Goal: Task Accomplishment & Management: Use online tool/utility

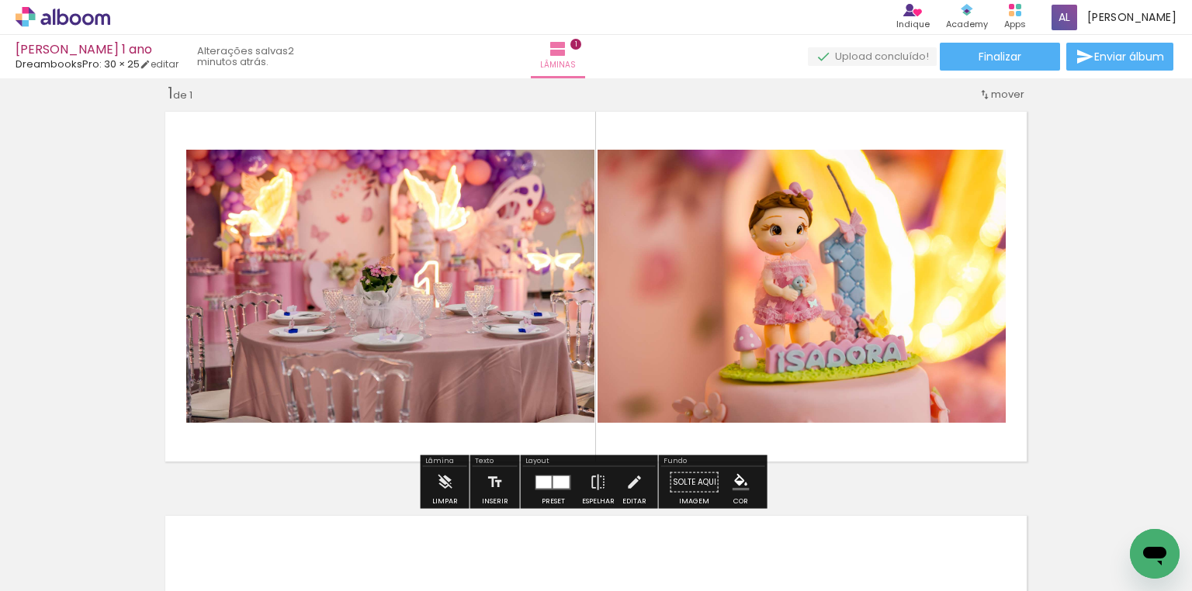
drag, startPoint x: 591, startPoint y: 513, endPoint x: 657, endPoint y: 525, distance: 67.0
click at [670, 321] on quentale-workspace at bounding box center [596, 295] width 1192 height 591
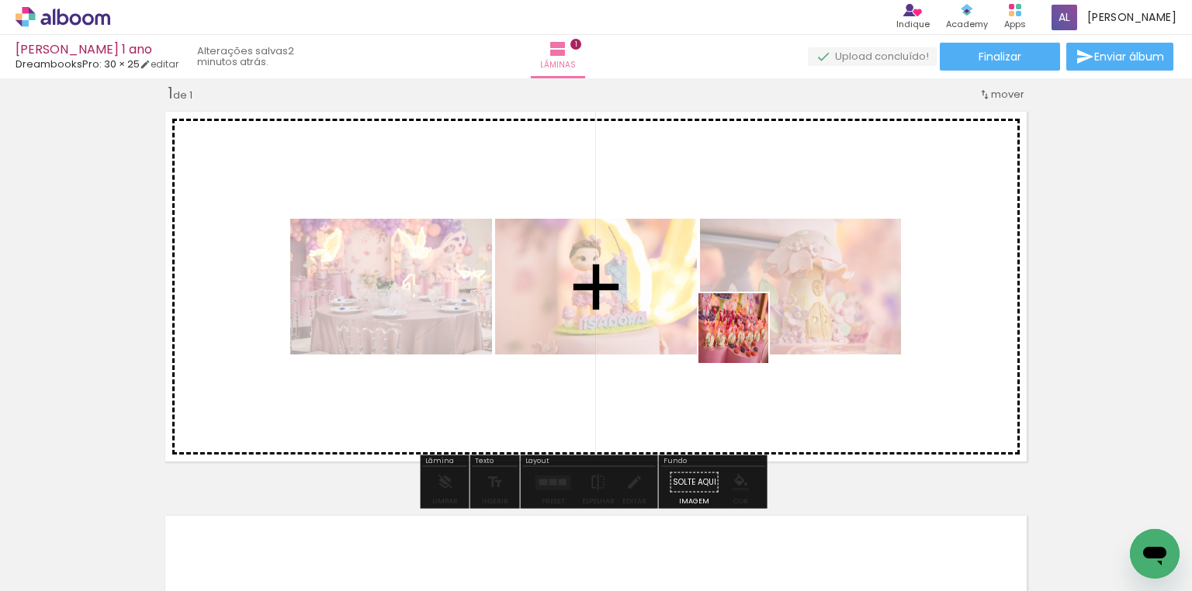
drag, startPoint x: 660, startPoint y: 528, endPoint x: 748, endPoint y: 515, distance: 89.3
click at [745, 339] on quentale-workspace at bounding box center [596, 295] width 1192 height 591
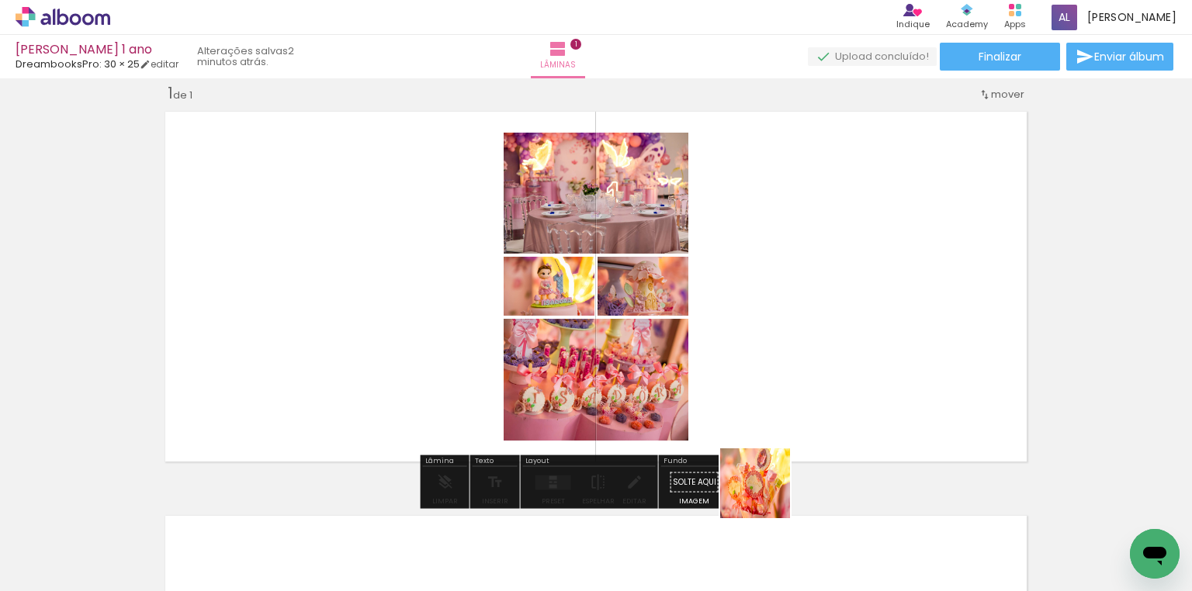
drag, startPoint x: 754, startPoint y: 532, endPoint x: 828, endPoint y: 335, distance: 210.8
click at [828, 335] on quentale-workspace at bounding box center [596, 295] width 1192 height 591
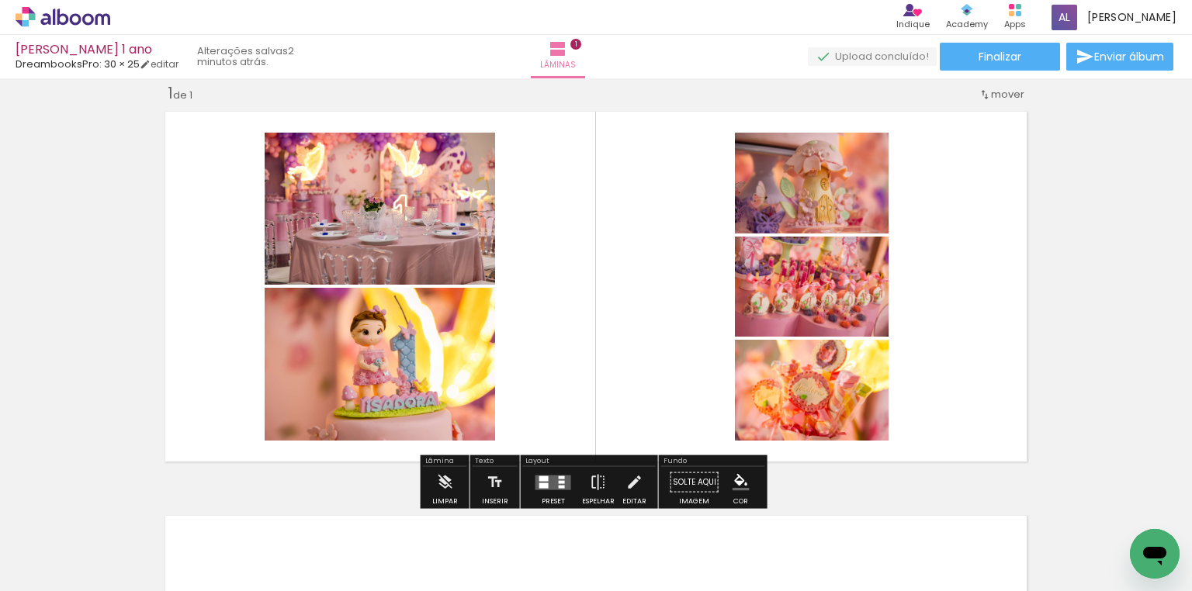
scroll to position [0, 7632]
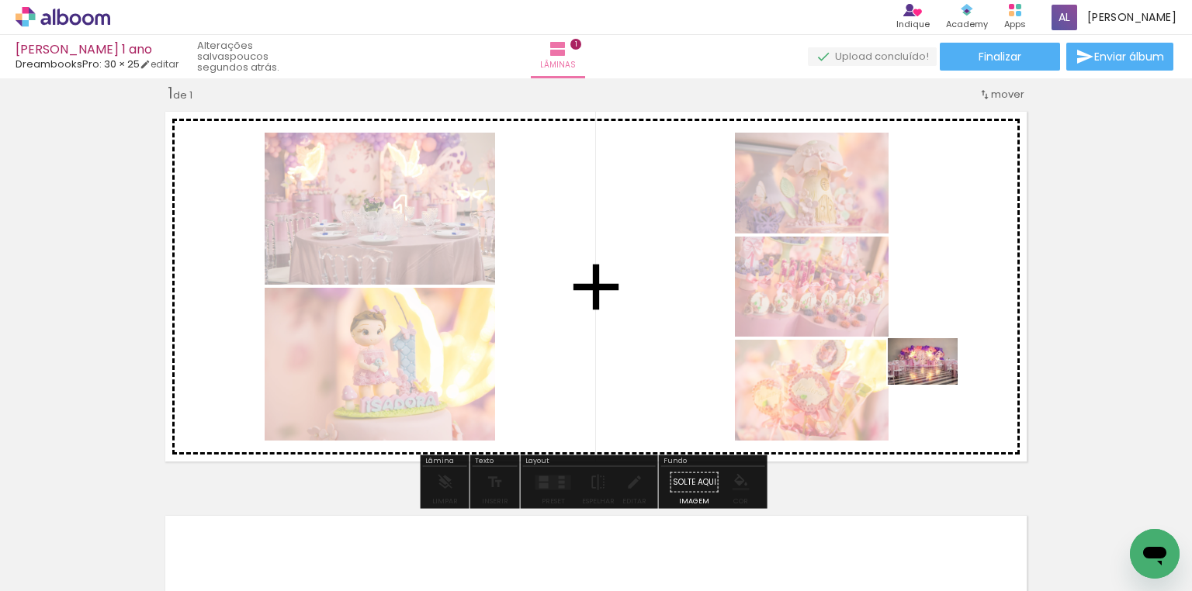
drag, startPoint x: 1031, startPoint y: 541, endPoint x: 935, endPoint y: 385, distance: 183.3
click at [935, 385] on quentale-workspace at bounding box center [596, 295] width 1192 height 591
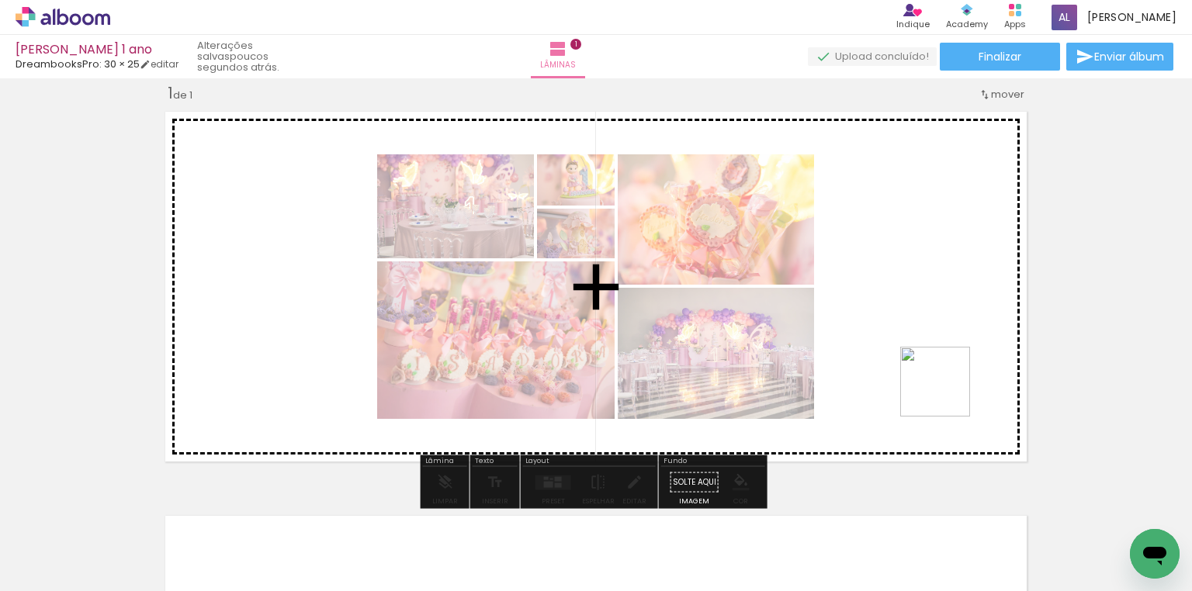
click at [944, 391] on quentale-workspace at bounding box center [596, 295] width 1192 height 591
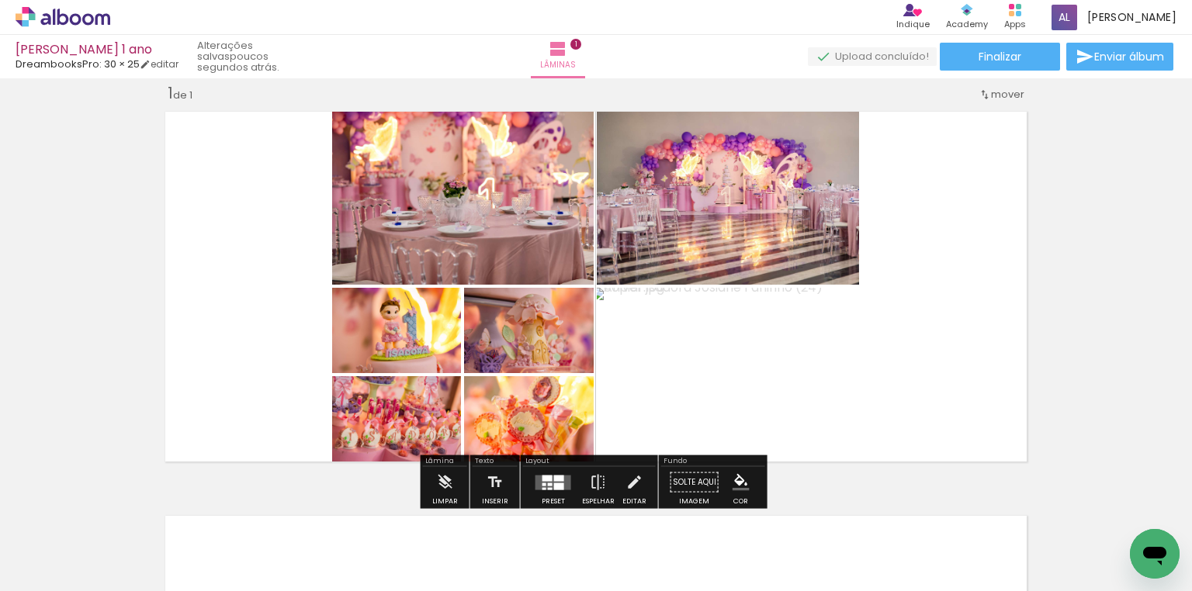
click at [554, 484] on div at bounding box center [559, 486] width 10 height 7
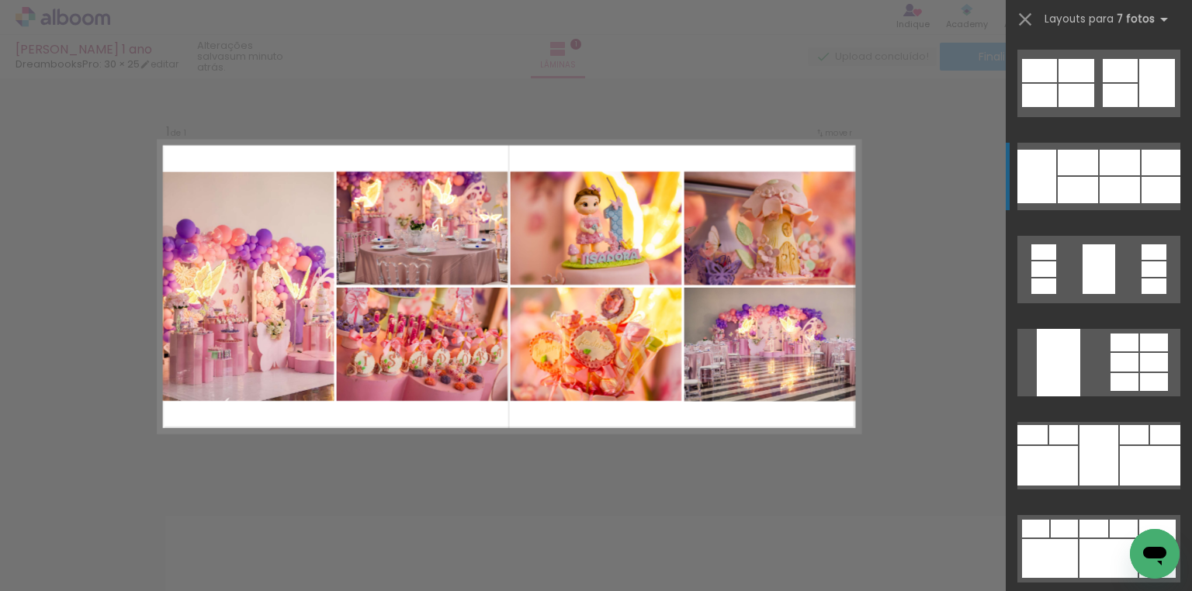
scroll to position [5402, 0]
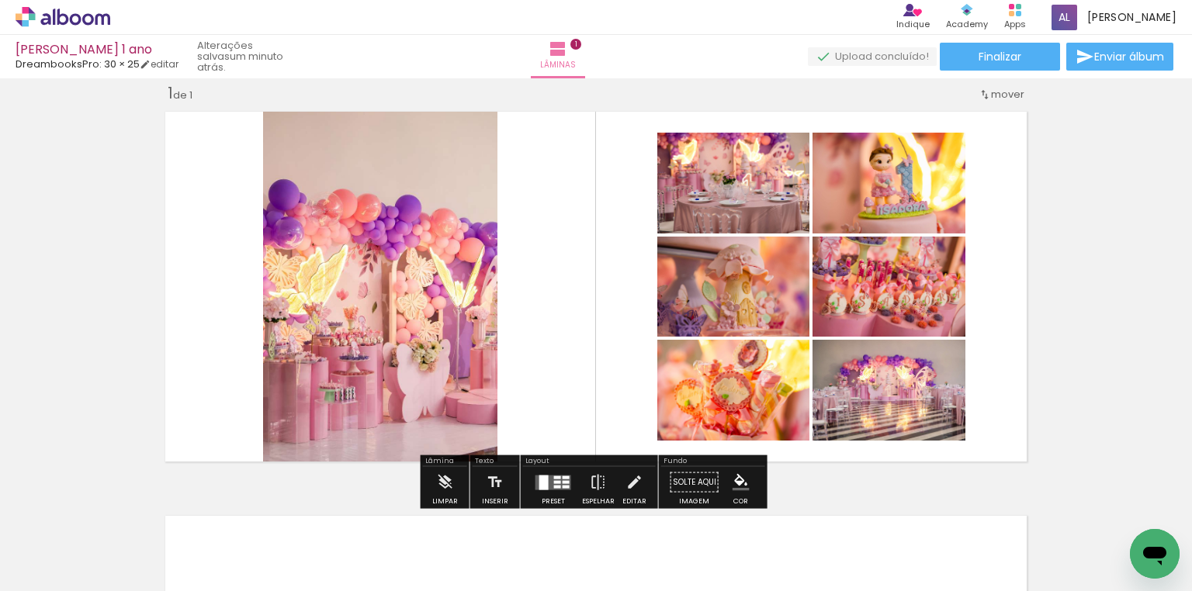
click at [422, 324] on quentale-photo at bounding box center [380, 287] width 234 height 366
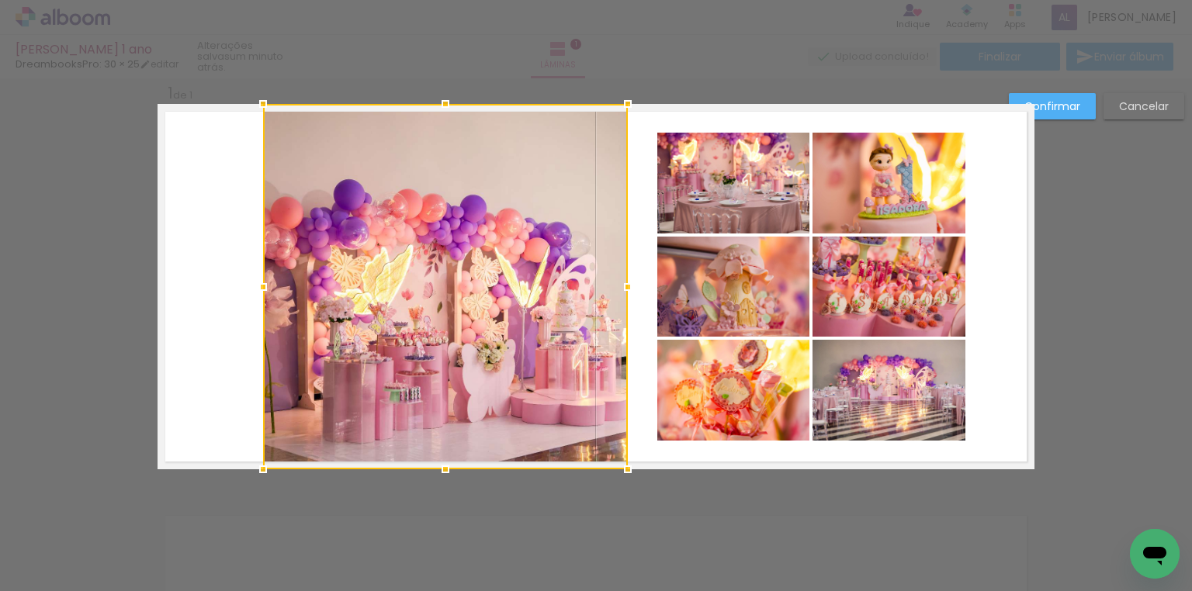
drag, startPoint x: 491, startPoint y: 292, endPoint x: 621, endPoint y: 280, distance: 130.9
click at [621, 280] on div at bounding box center [627, 287] width 31 height 31
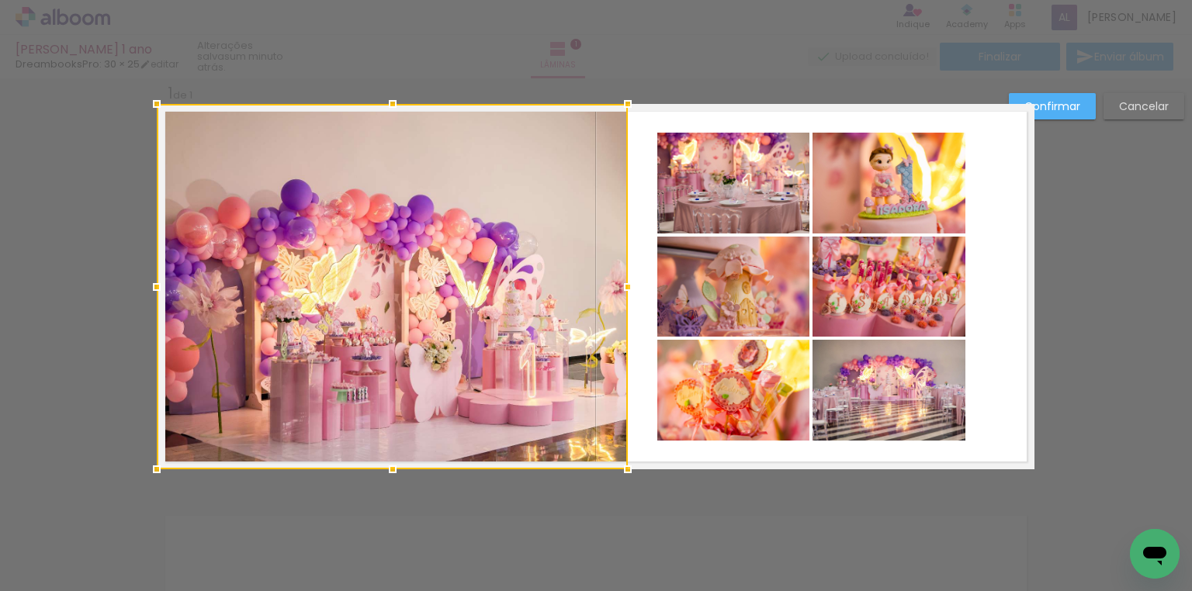
drag, startPoint x: 244, startPoint y: 286, endPoint x: 112, endPoint y: 274, distance: 133.2
click at [112, 274] on div "Inserir lâmina 1 de 1 Confirmar Cancelar" at bounding box center [596, 482] width 1192 height 846
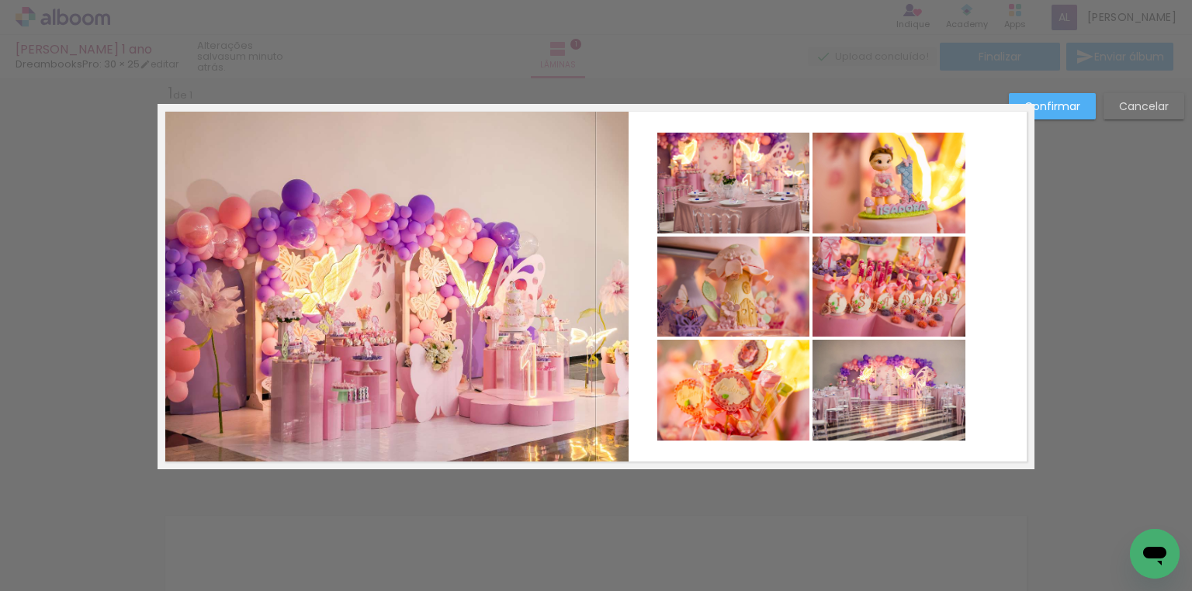
click at [271, 260] on quentale-photo at bounding box center [393, 287] width 471 height 366
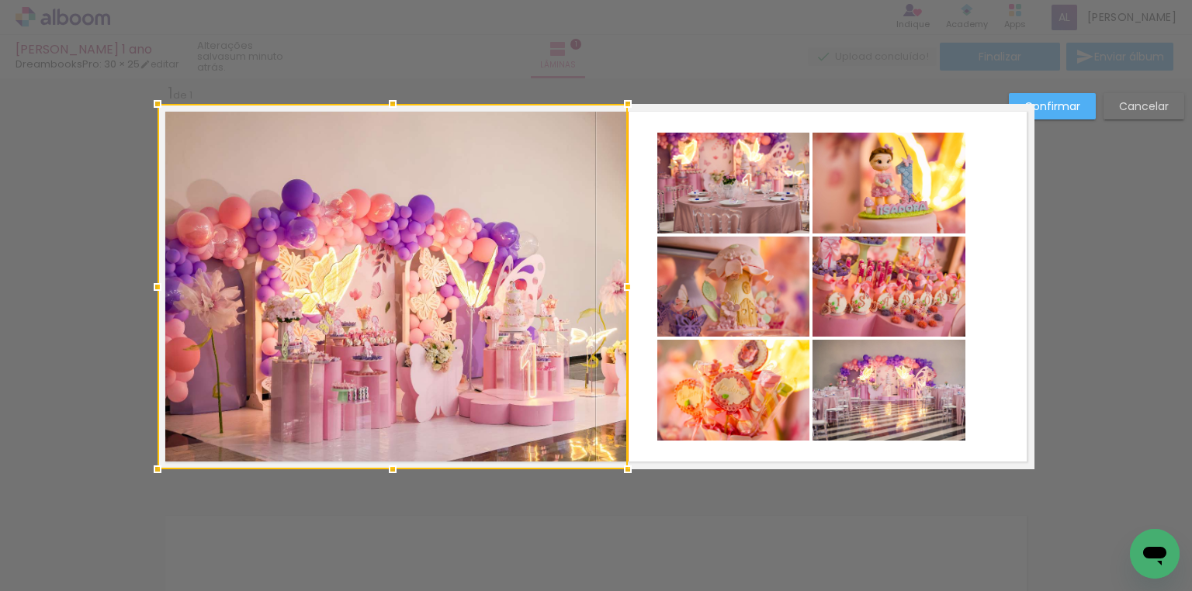
click at [271, 260] on div at bounding box center [393, 287] width 470 height 366
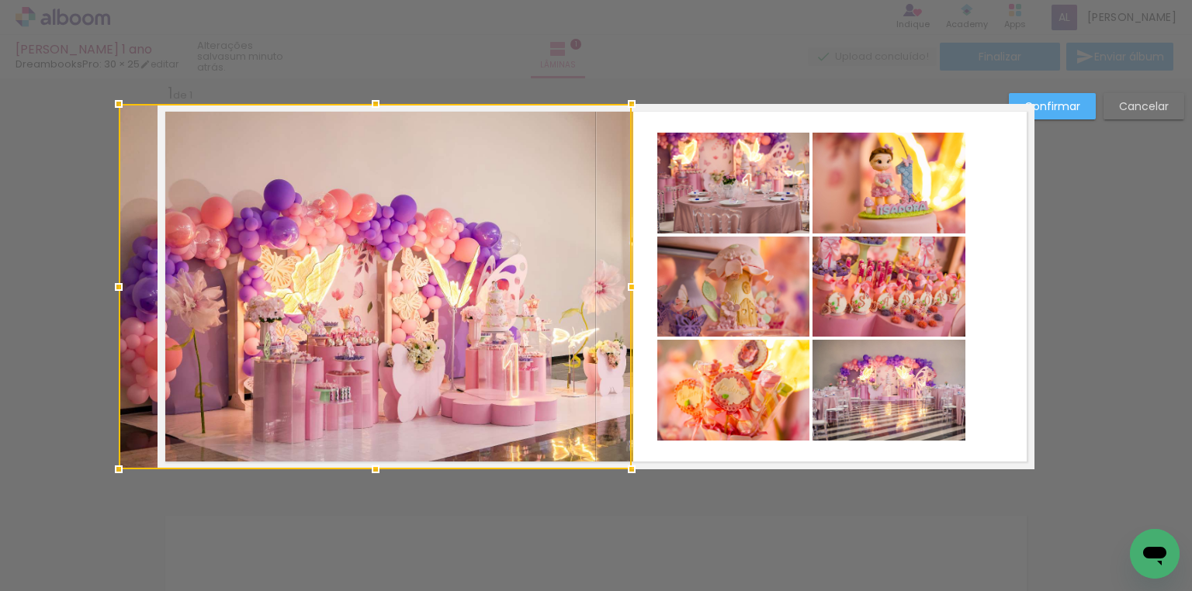
drag, startPoint x: 150, startPoint y: 283, endPoint x: 72, endPoint y: 269, distance: 78.7
click at [72, 269] on div "Inserir lâmina 1 de 1 Confirmar Cancelar" at bounding box center [596, 482] width 1192 height 846
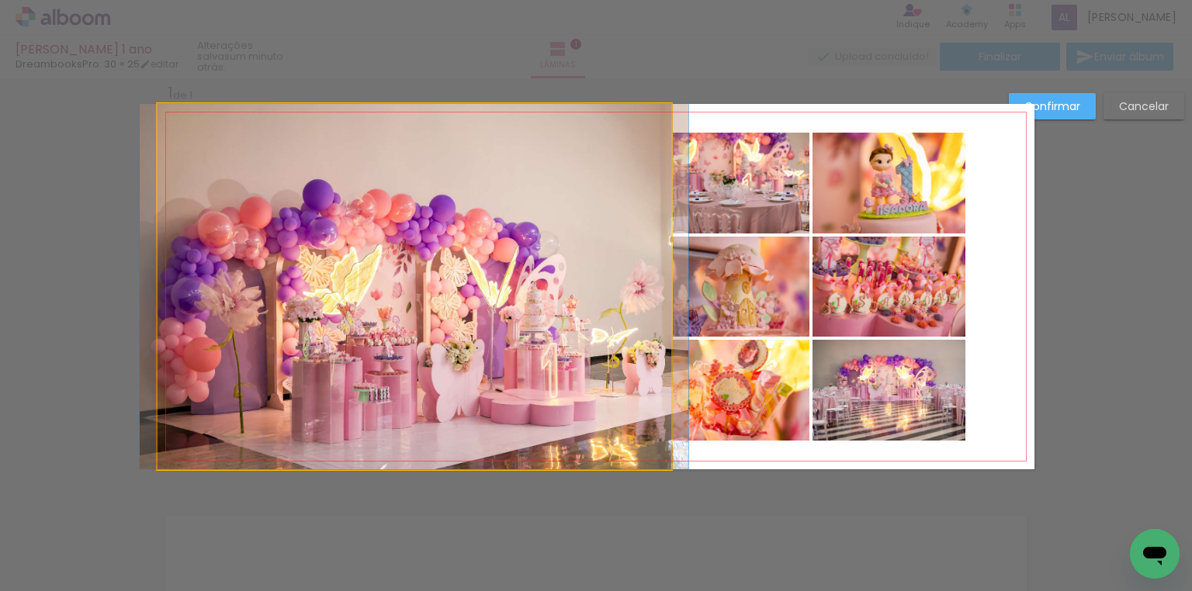
click at [593, 161] on quentale-photo at bounding box center [415, 287] width 514 height 366
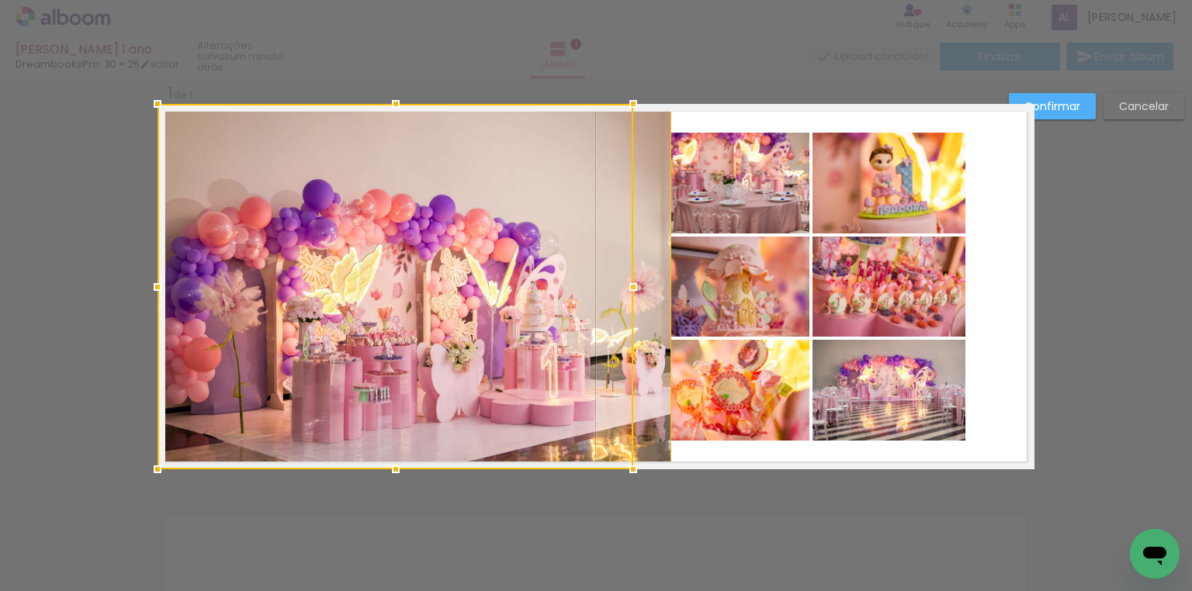
click at [1093, 103] on paper-button "Confirmar" at bounding box center [1052, 106] width 87 height 26
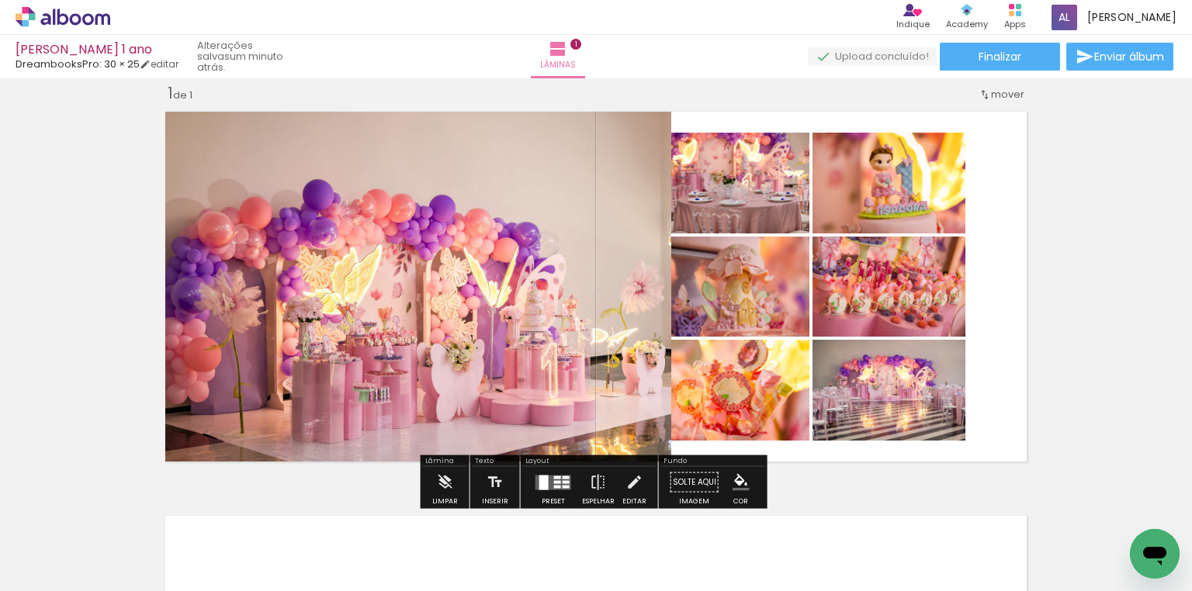
click at [629, 248] on quentale-photo at bounding box center [415, 287] width 514 height 366
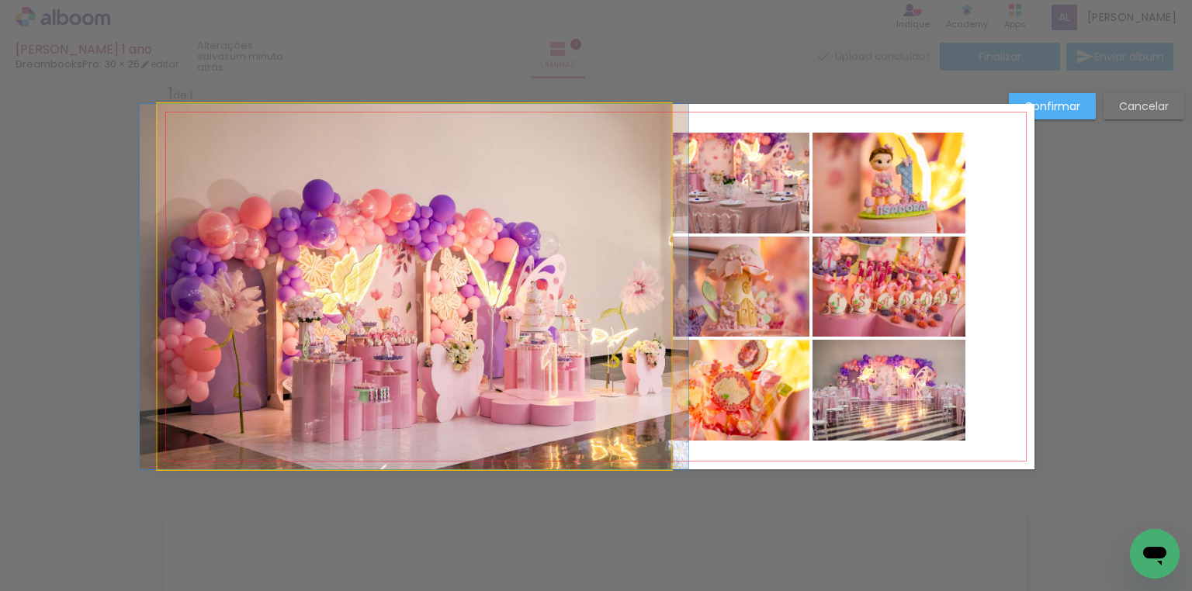
click at [639, 264] on quentale-photo at bounding box center [415, 287] width 514 height 366
click at [605, 276] on quentale-photo at bounding box center [415, 287] width 514 height 366
click at [605, 276] on div at bounding box center [396, 287] width 476 height 366
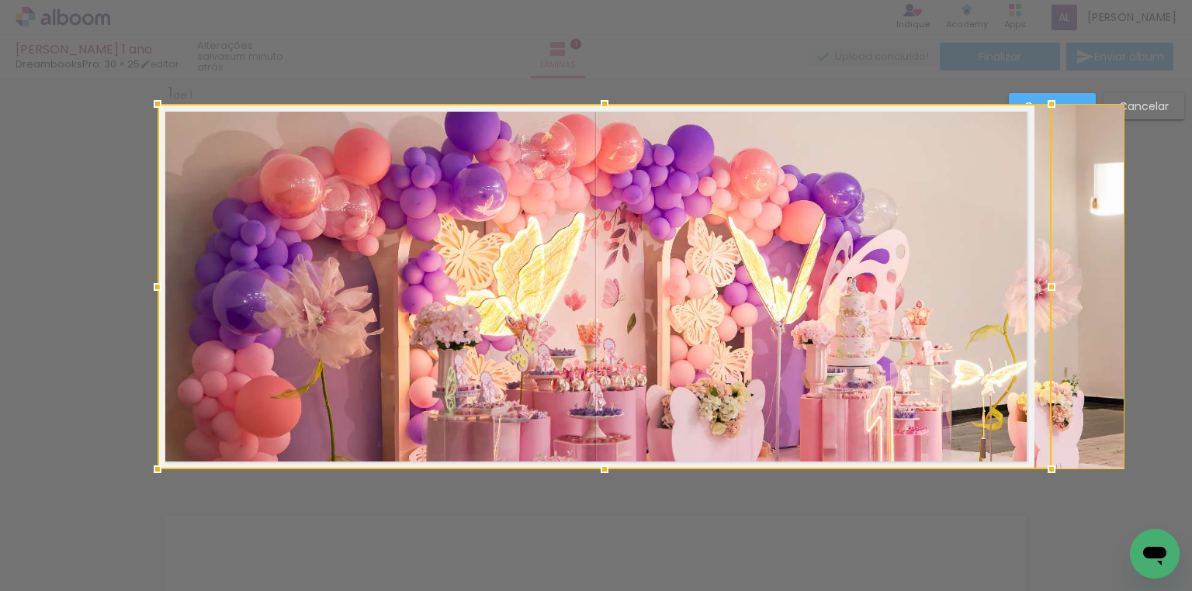
drag, startPoint x: 636, startPoint y: 287, endPoint x: 614, endPoint y: 288, distance: 21.7
click at [614, 288] on div at bounding box center [605, 287] width 894 height 366
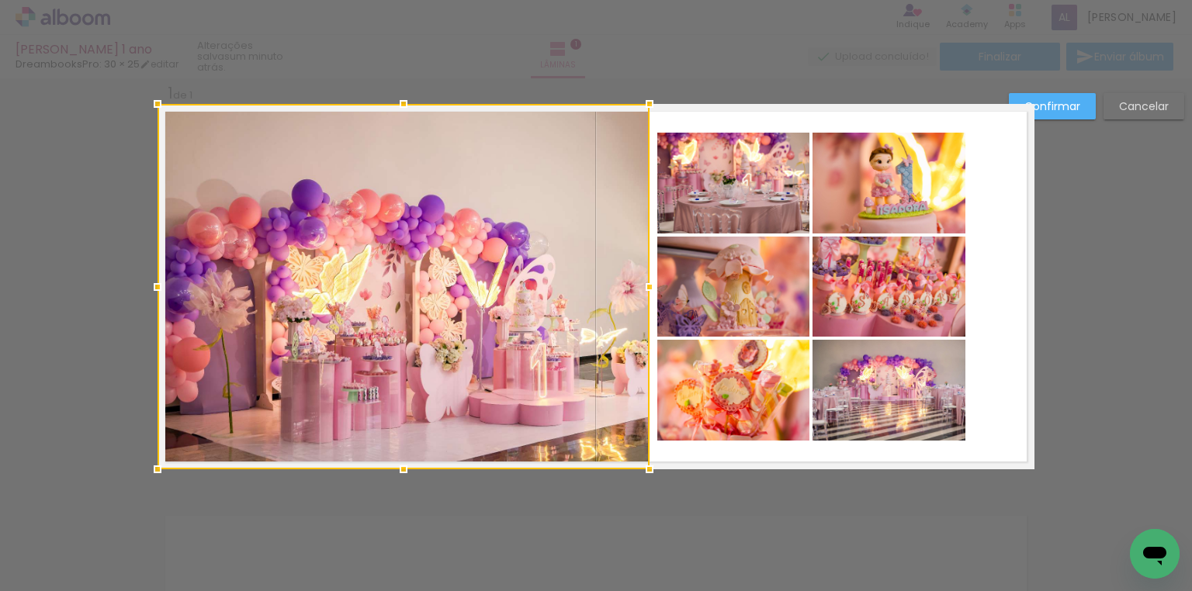
drag, startPoint x: 1030, startPoint y: 290, endPoint x: 645, endPoint y: 306, distance: 385.3
click at [645, 306] on album-spread "1 de 1" at bounding box center [596, 287] width 877 height 366
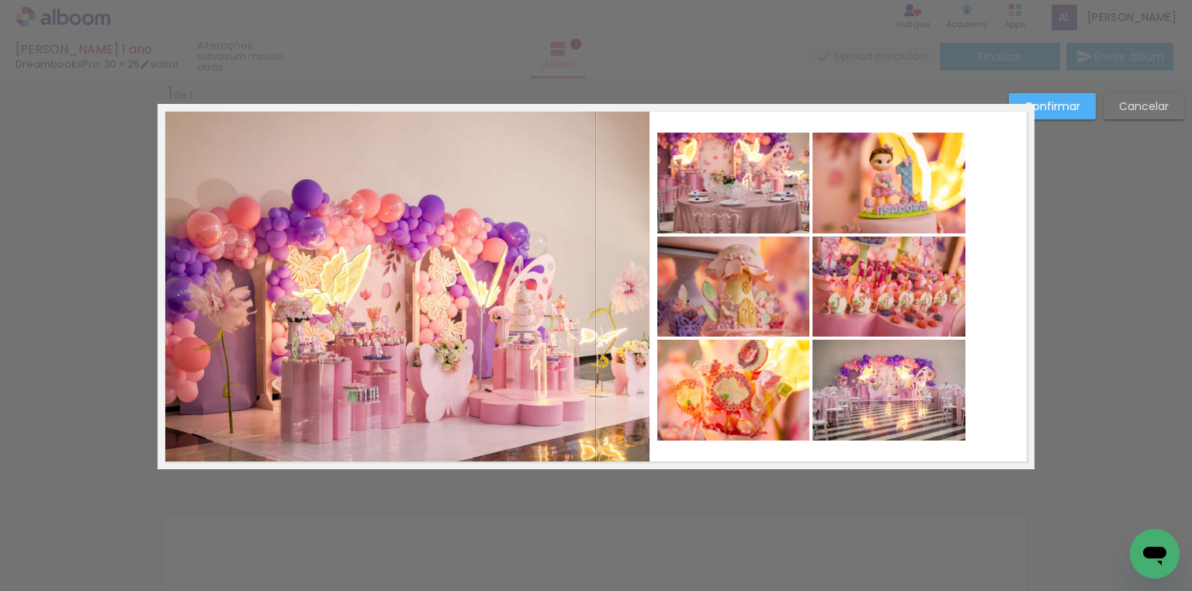
click at [1053, 115] on paper-button "Confirmar" at bounding box center [1052, 106] width 87 height 26
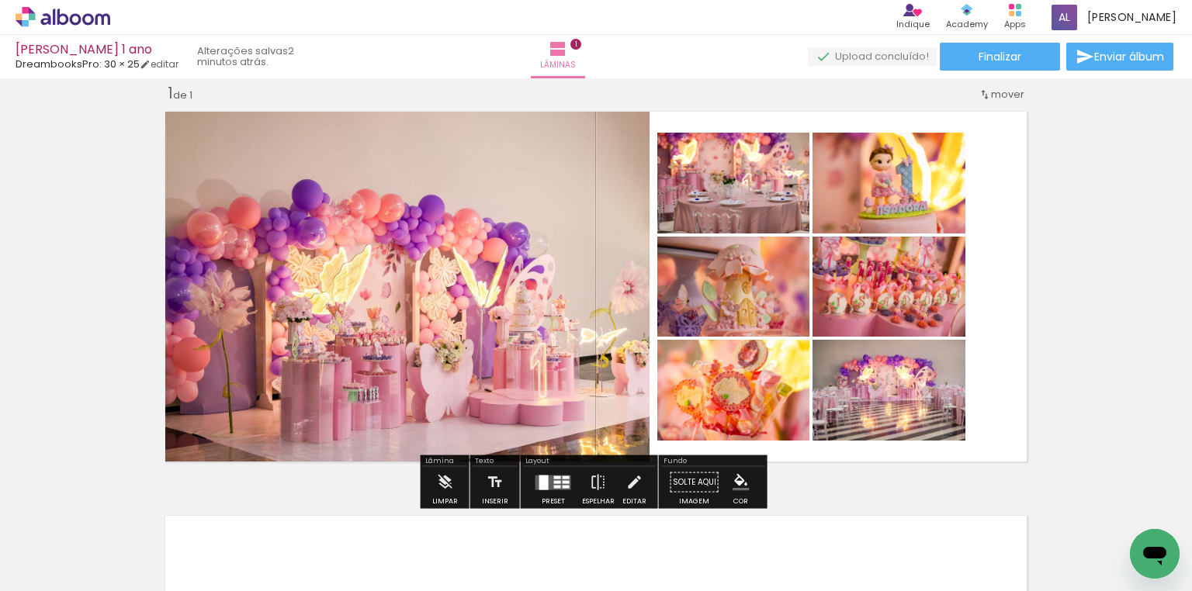
click at [741, 212] on quentale-photo at bounding box center [733, 183] width 152 height 101
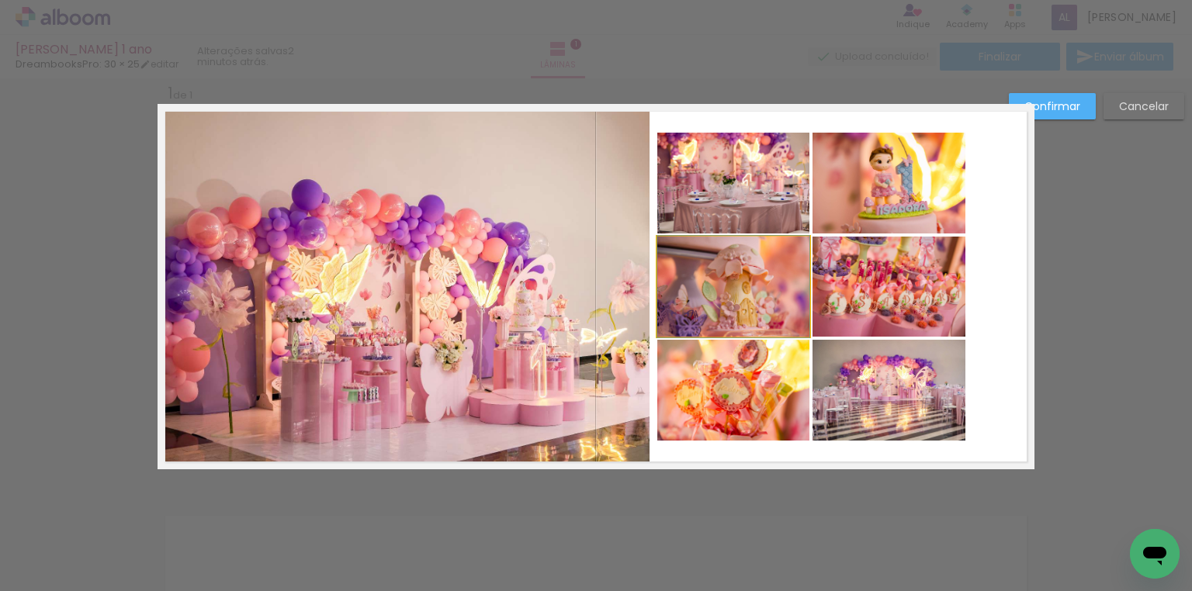
click at [752, 270] on quentale-photo at bounding box center [733, 287] width 152 height 100
click at [863, 217] on quentale-photo at bounding box center [889, 183] width 153 height 101
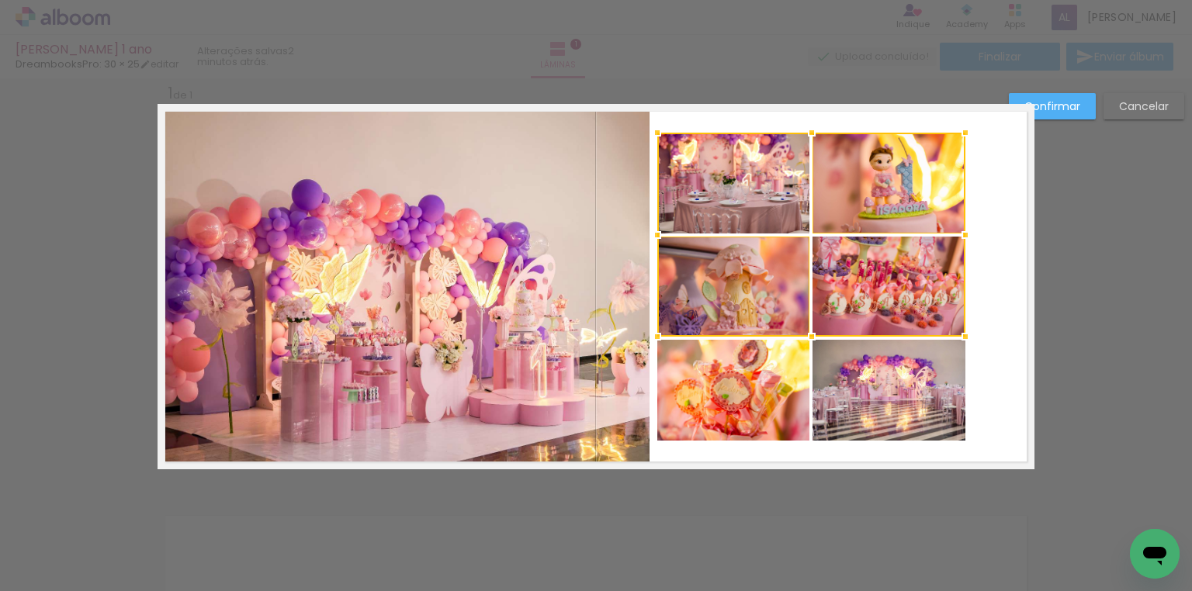
click at [871, 284] on div at bounding box center [811, 235] width 308 height 204
click at [733, 386] on quentale-photo at bounding box center [733, 390] width 152 height 101
click at [866, 394] on div at bounding box center [811, 287] width 308 height 308
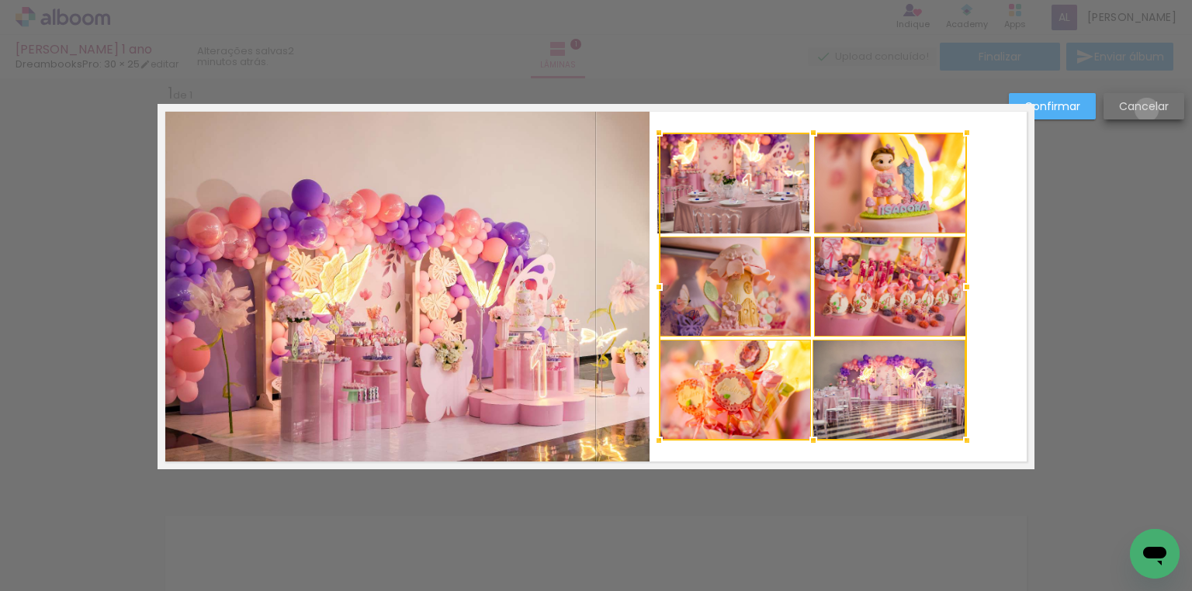
click at [0, 0] on slot "Cancelar" at bounding box center [0, 0] width 0 height 0
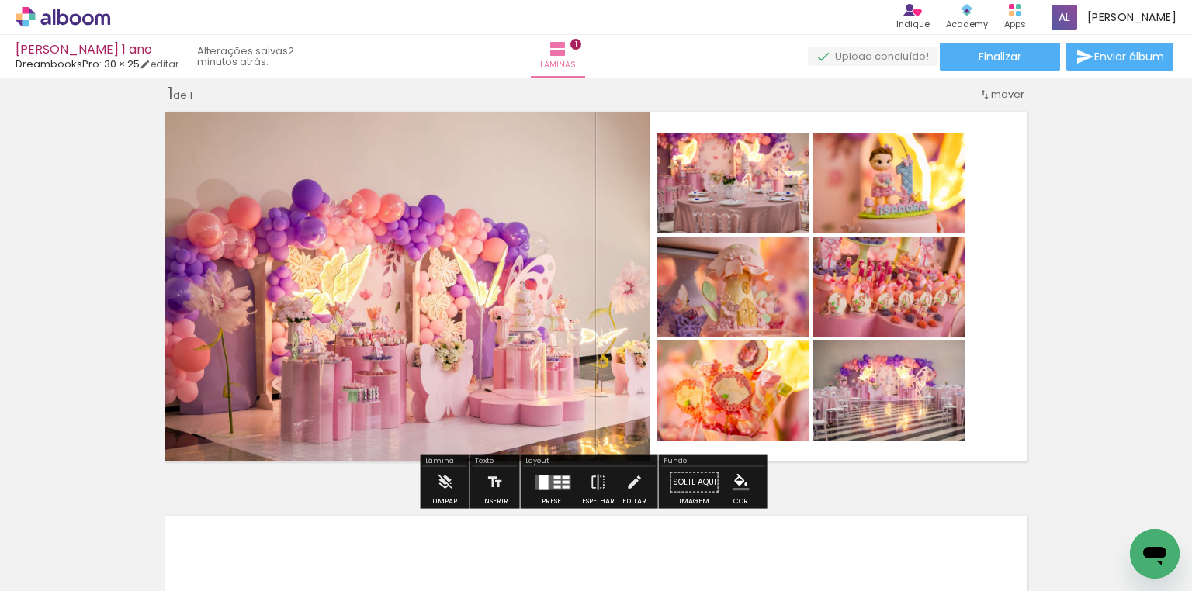
click at [742, 208] on quentale-photo at bounding box center [733, 183] width 152 height 101
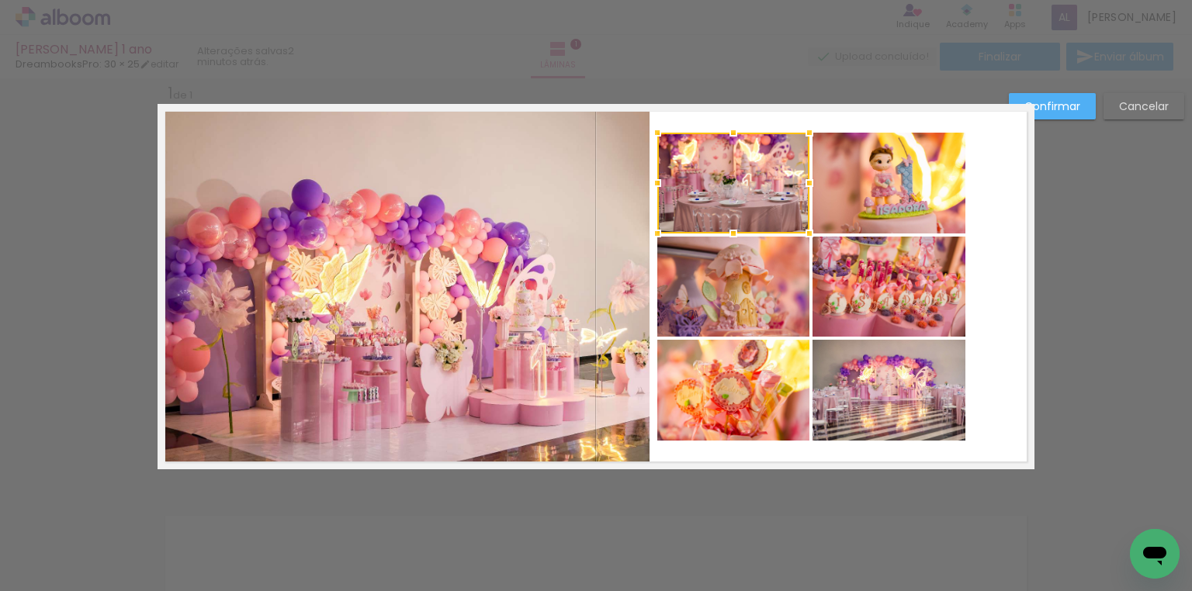
click at [840, 199] on quentale-photo at bounding box center [889, 183] width 153 height 101
click at [769, 270] on quentale-photo at bounding box center [733, 287] width 152 height 100
click at [887, 273] on div at bounding box center [811, 235] width 308 height 204
click at [737, 382] on quentale-photo at bounding box center [733, 390] width 152 height 101
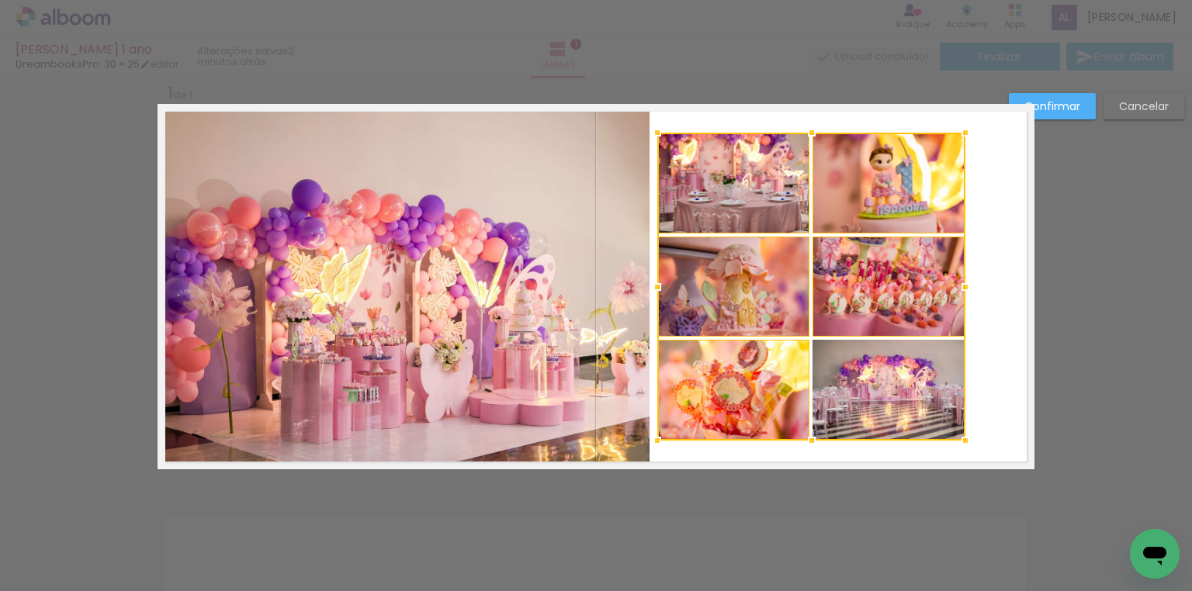
click at [860, 383] on div at bounding box center [811, 287] width 308 height 308
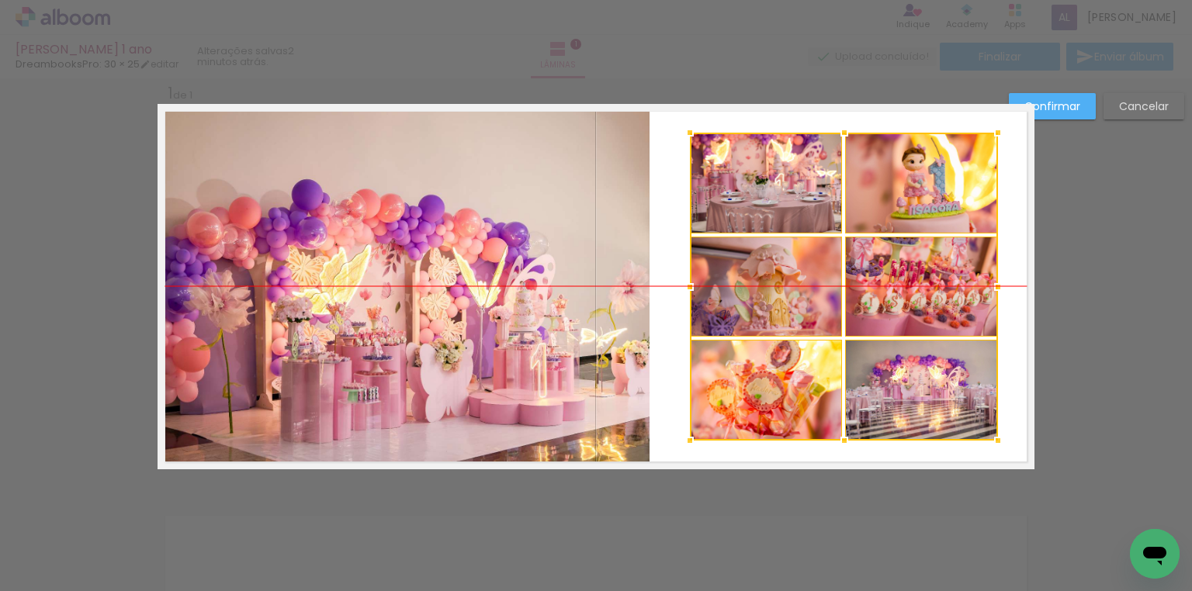
drag, startPoint x: 865, startPoint y: 280, endPoint x: 897, endPoint y: 284, distance: 32.1
click at [897, 284] on div at bounding box center [844, 287] width 308 height 308
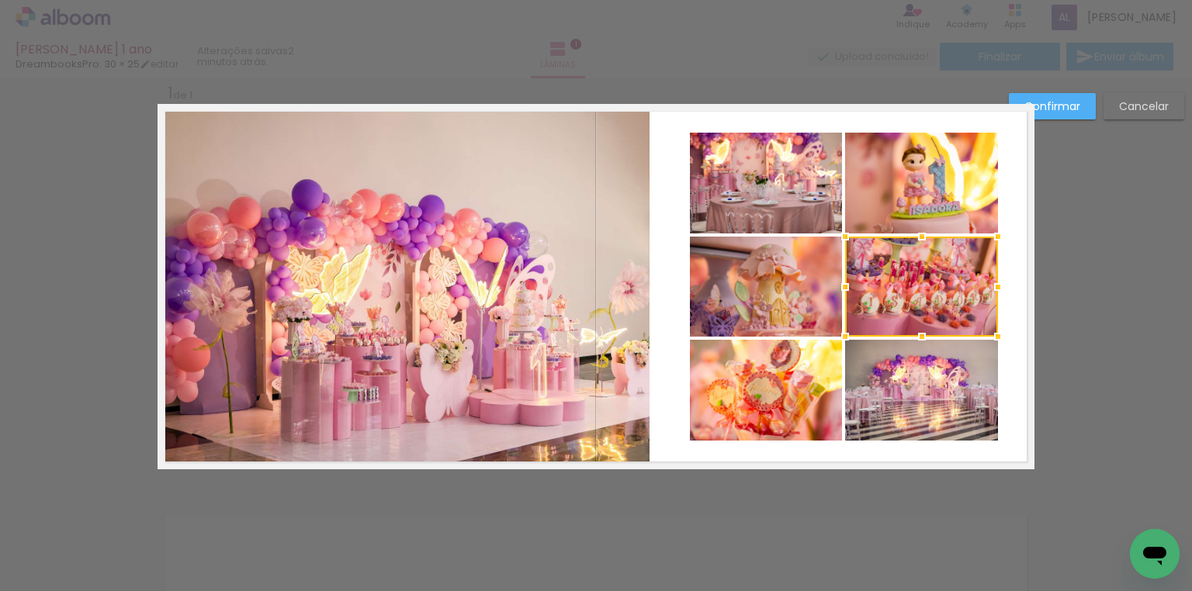
click at [798, 182] on quentale-photo at bounding box center [766, 183] width 152 height 101
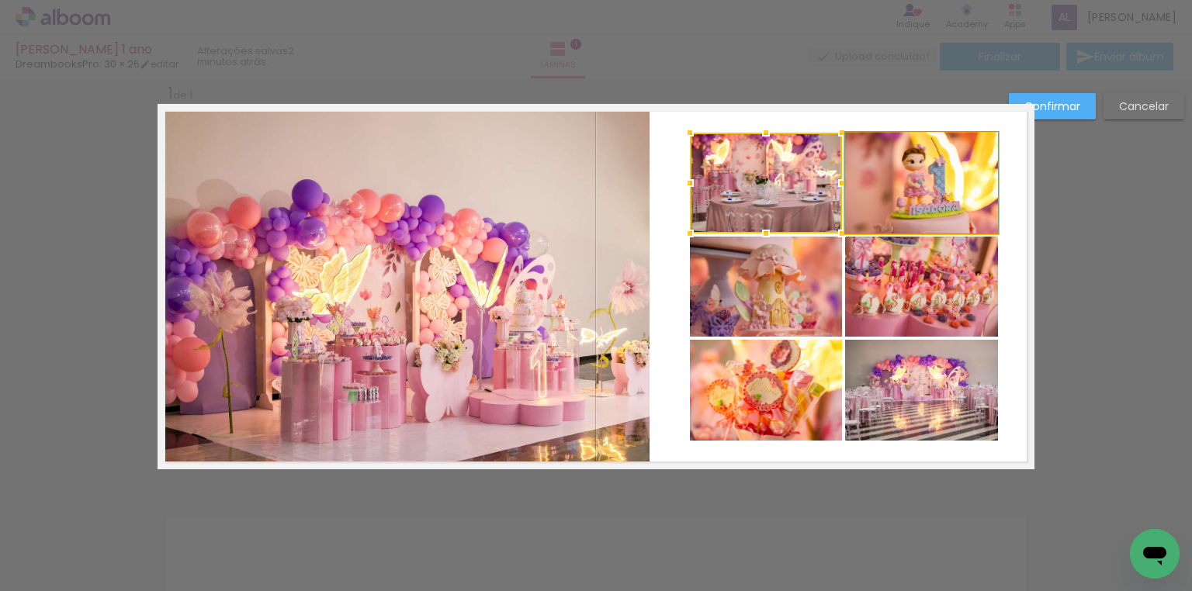
click at [890, 182] on quentale-photo at bounding box center [921, 183] width 153 height 101
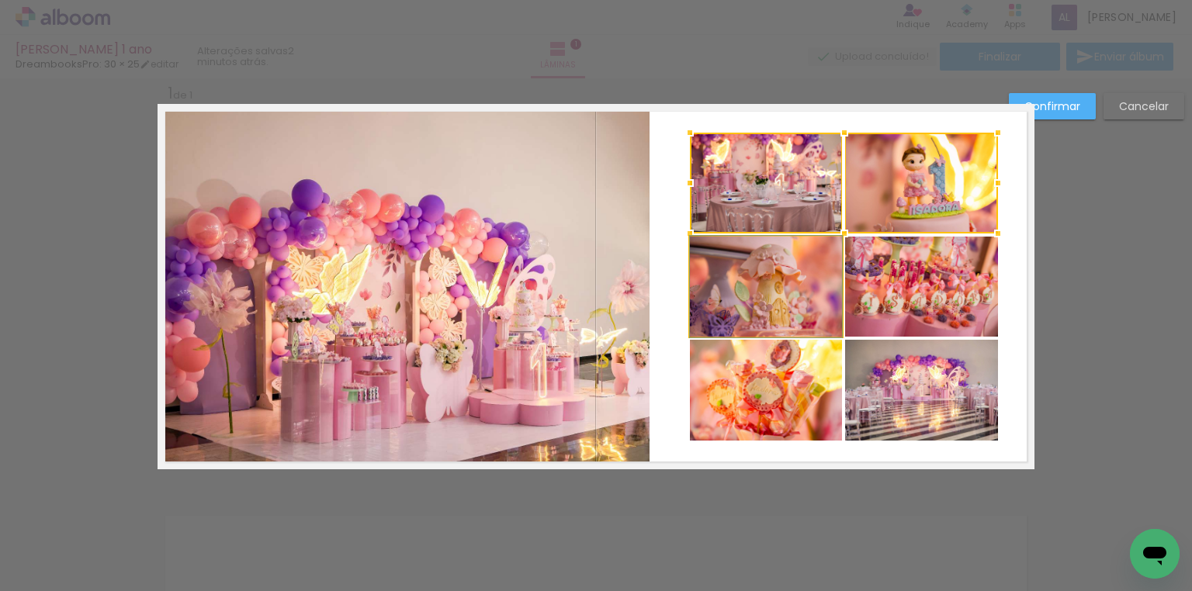
click at [793, 256] on quentale-photo at bounding box center [766, 287] width 152 height 100
click at [888, 276] on div at bounding box center [844, 235] width 308 height 204
click at [787, 359] on quentale-photo at bounding box center [766, 390] width 152 height 101
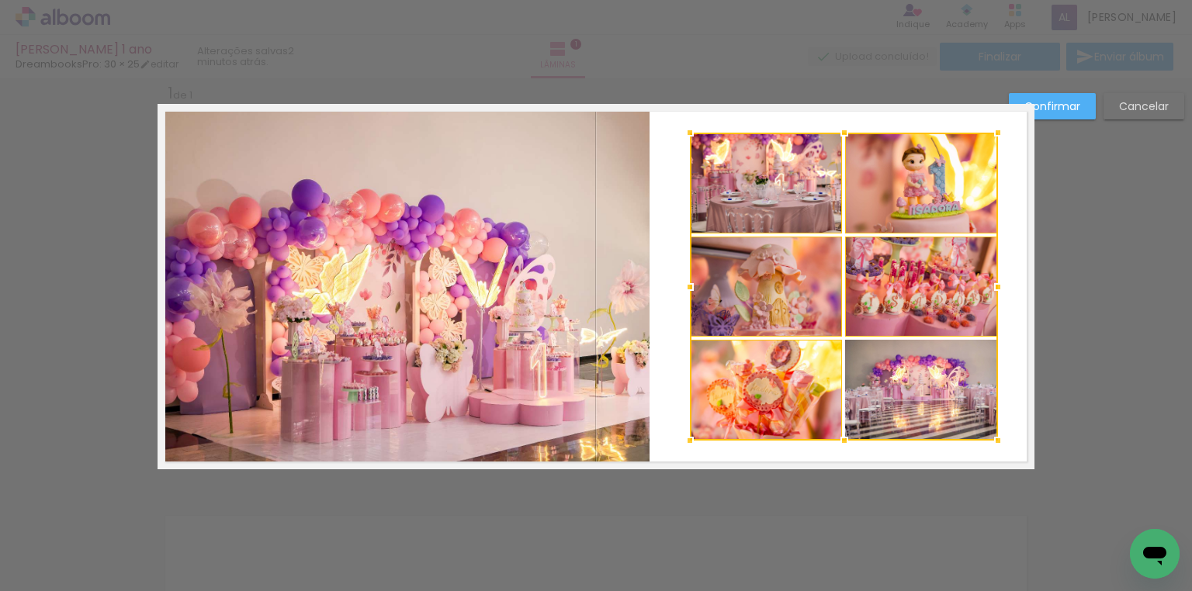
click at [880, 369] on div at bounding box center [844, 287] width 308 height 308
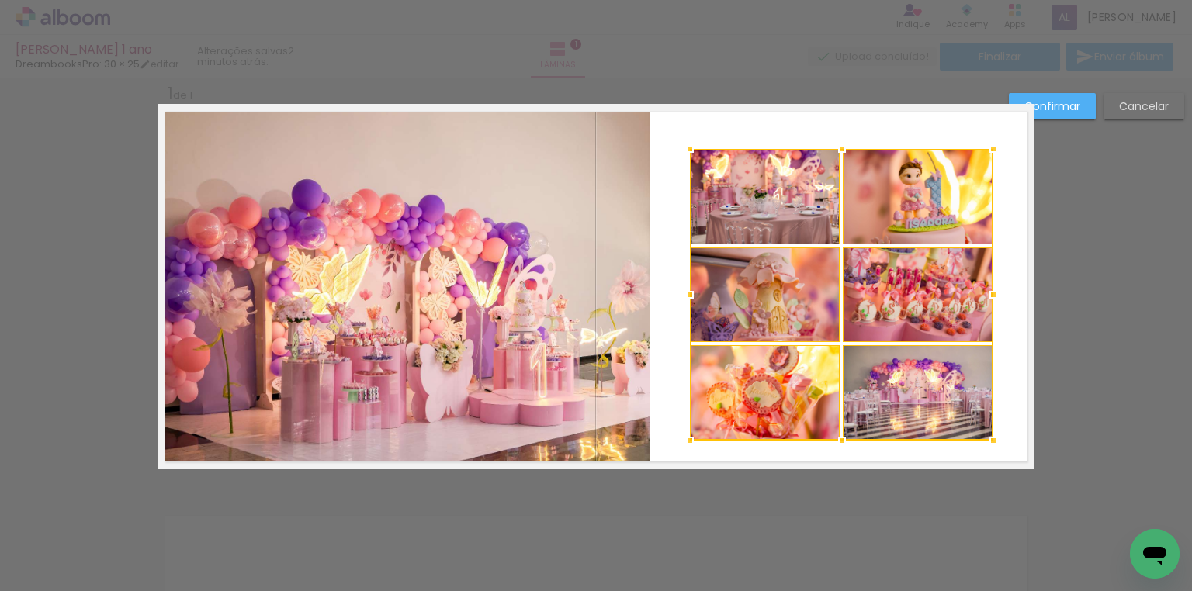
drag, startPoint x: 997, startPoint y: 130, endPoint x: 993, endPoint y: 143, distance: 13.0
click at [993, 143] on div at bounding box center [993, 149] width 31 height 31
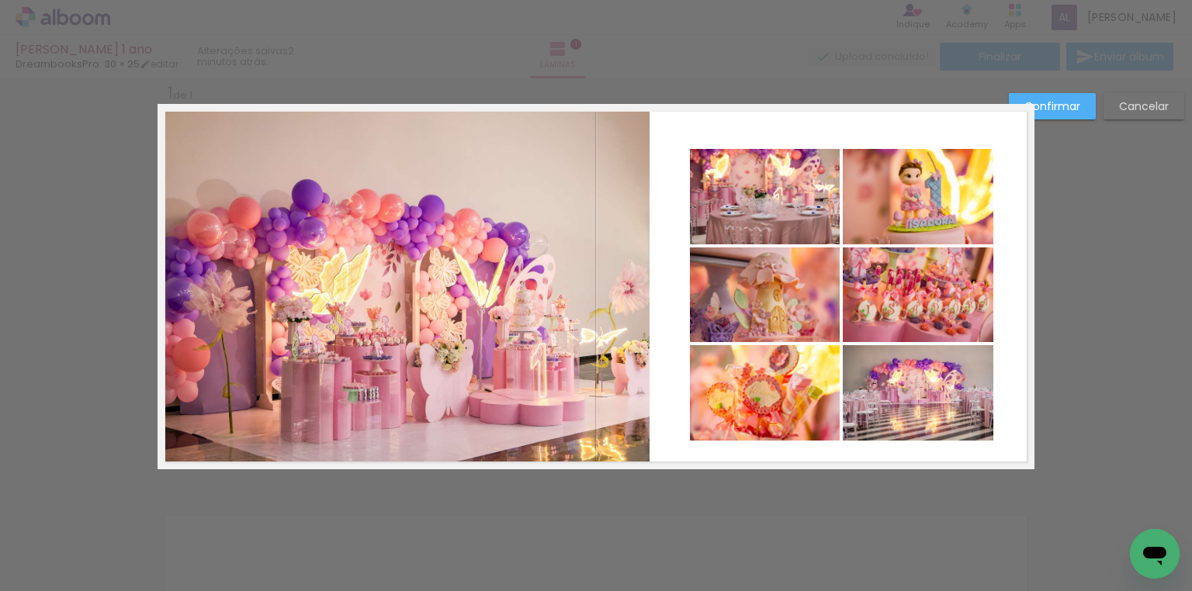
click at [801, 189] on quentale-photo at bounding box center [765, 196] width 150 height 95
click at [885, 195] on quentale-photo at bounding box center [918, 196] width 151 height 95
click at [792, 279] on quentale-photo at bounding box center [765, 295] width 150 height 95
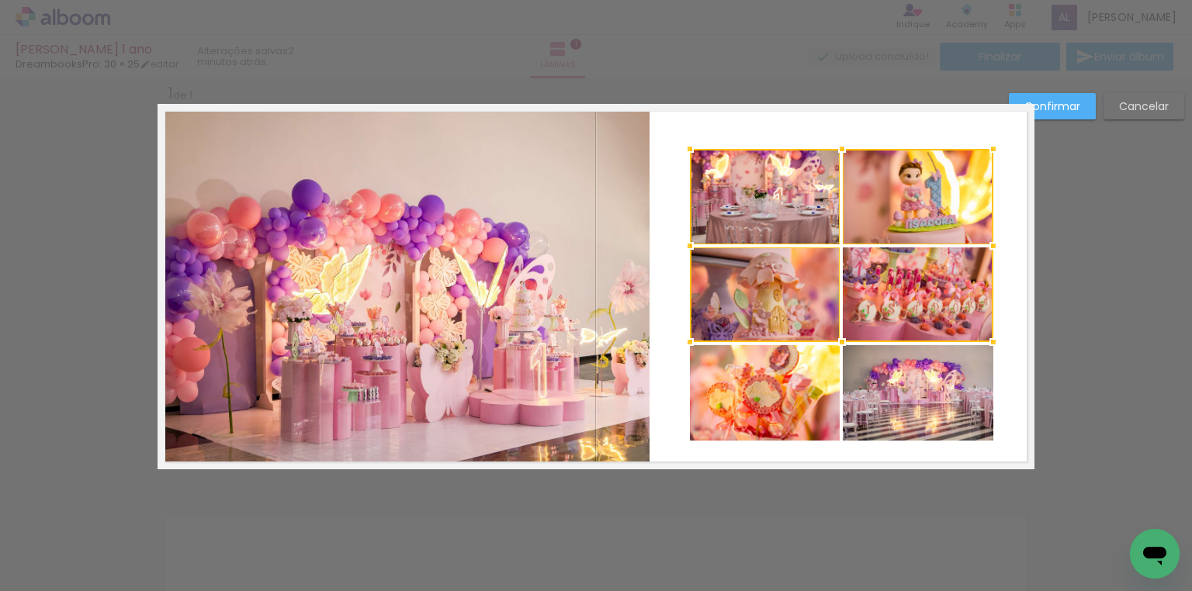
click at [893, 295] on div at bounding box center [841, 245] width 303 height 193
click at [765, 390] on quentale-photo at bounding box center [765, 392] width 150 height 95
click at [913, 391] on div at bounding box center [841, 295] width 303 height 292
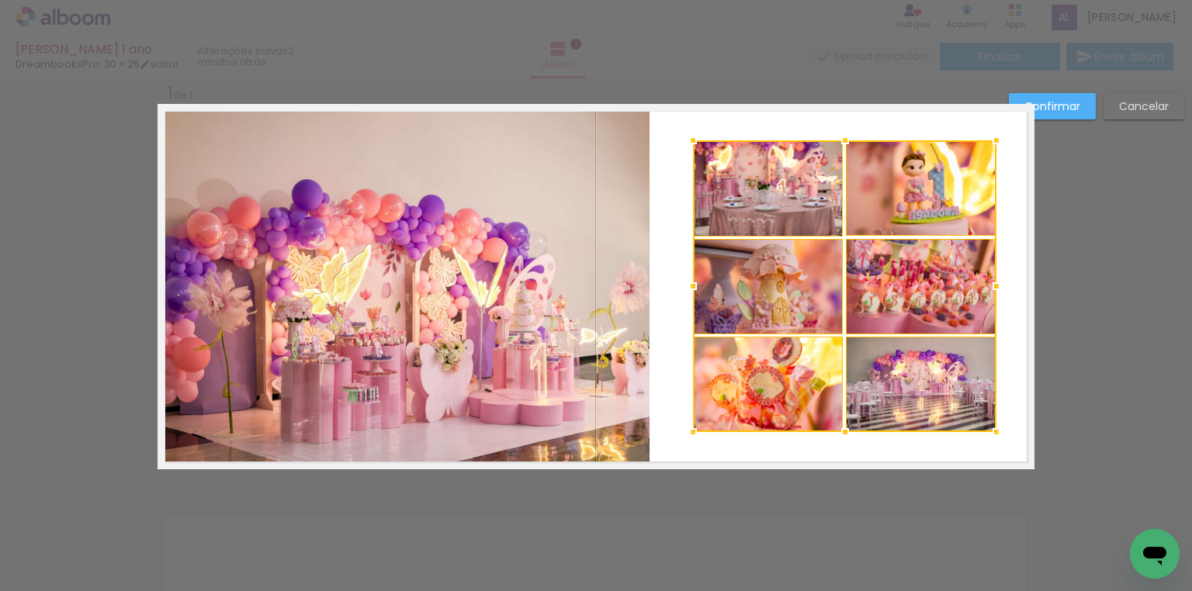
drag, startPoint x: 893, startPoint y: 303, endPoint x: 896, endPoint y: 291, distance: 12.0
click at [896, 291] on div at bounding box center [844, 286] width 303 height 292
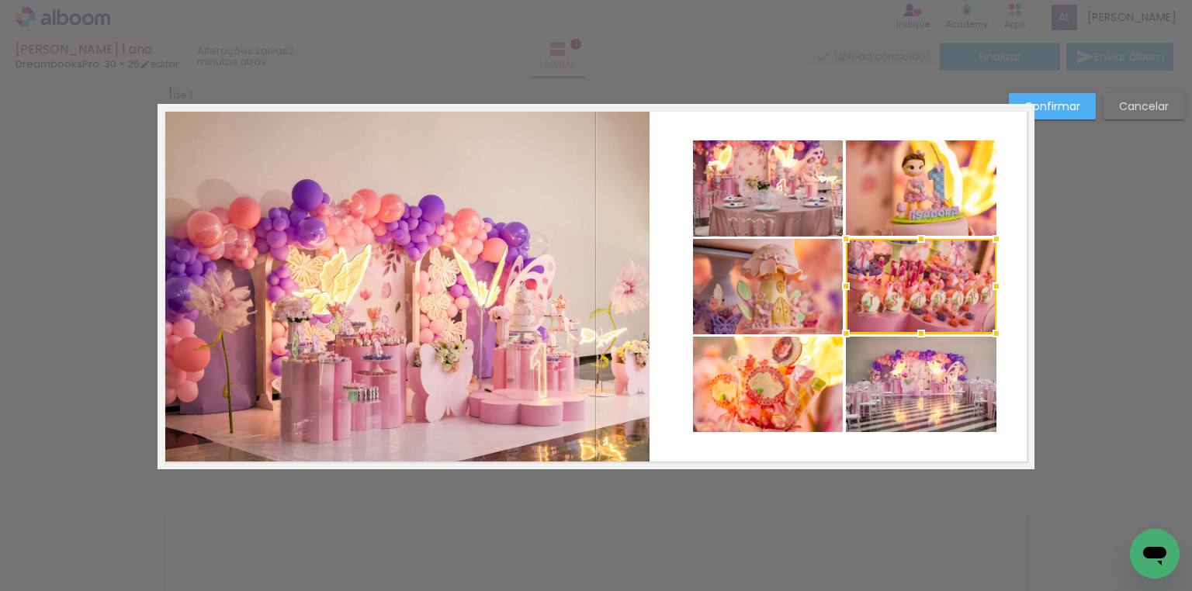
click at [475, 264] on quentale-photo at bounding box center [404, 287] width 492 height 366
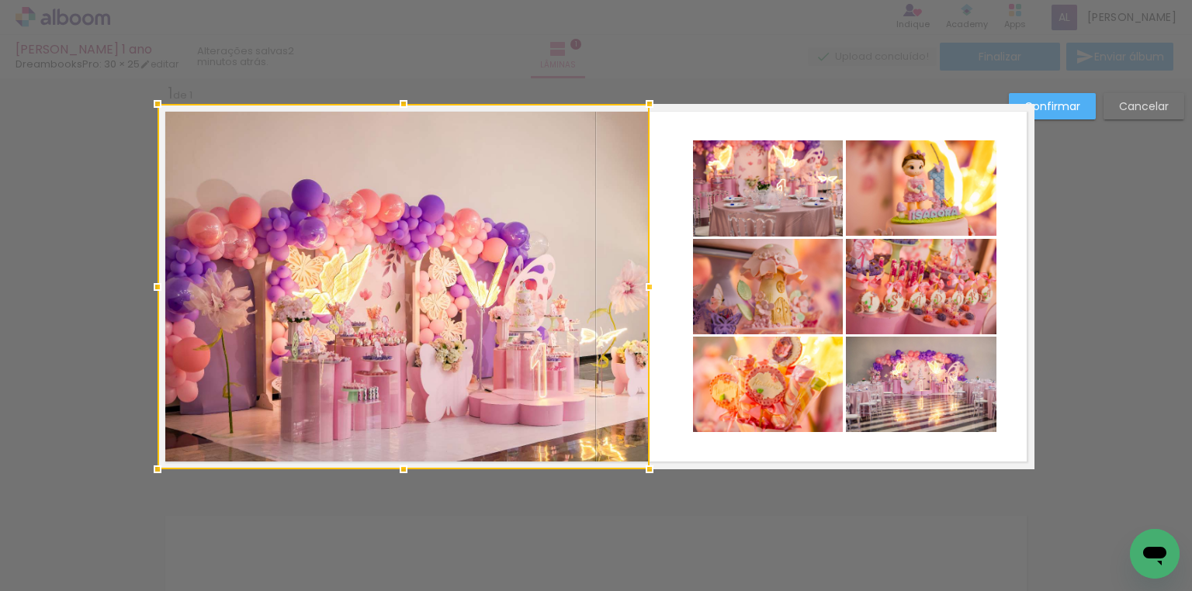
click at [598, 299] on div at bounding box center [404, 287] width 492 height 366
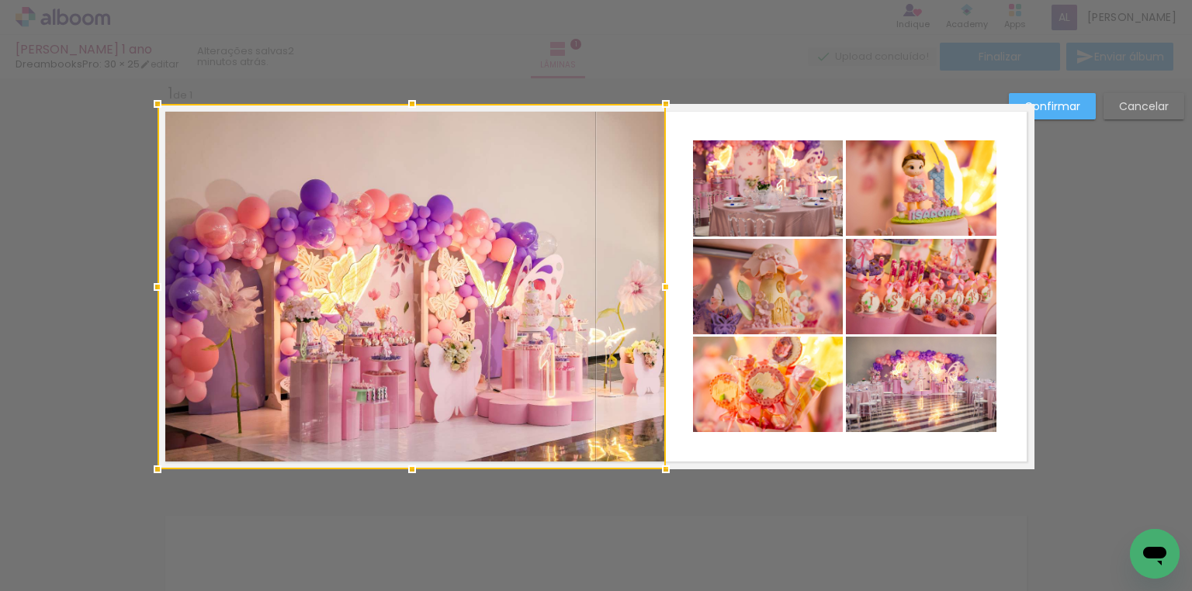
drag, startPoint x: 644, startPoint y: 286, endPoint x: 658, endPoint y: 283, distance: 14.2
click at [658, 283] on div at bounding box center [665, 287] width 31 height 31
click at [0, 0] on slot "Confirmar" at bounding box center [0, 0] width 0 height 0
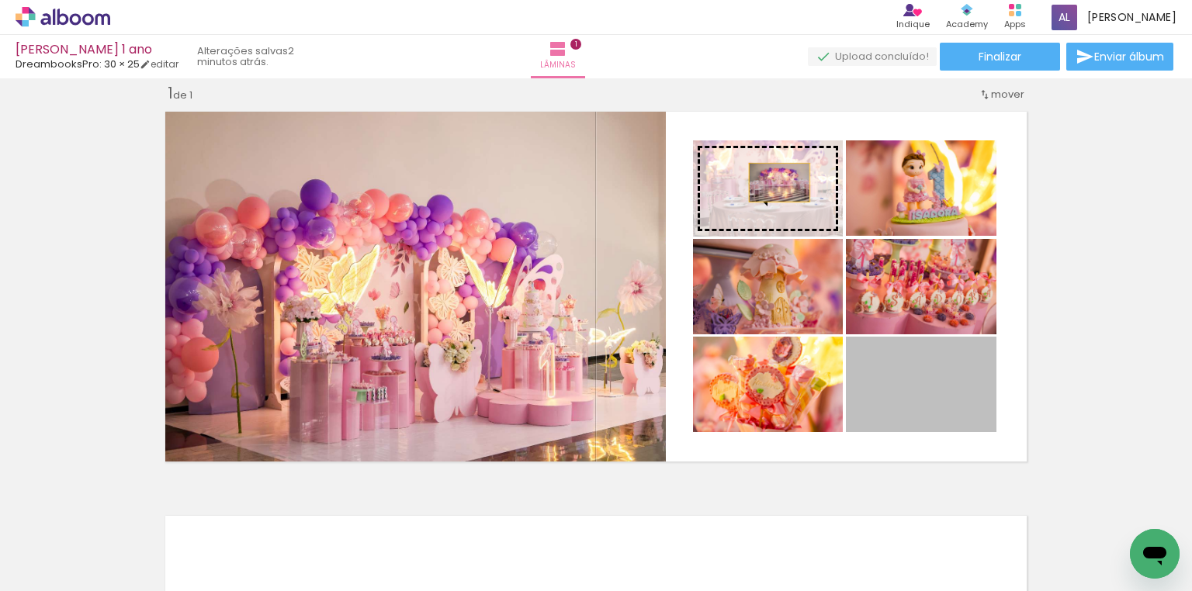
drag, startPoint x: 932, startPoint y: 386, endPoint x: 775, endPoint y: 182, distance: 257.3
click at [0, 0] on slot at bounding box center [0, 0] width 0 height 0
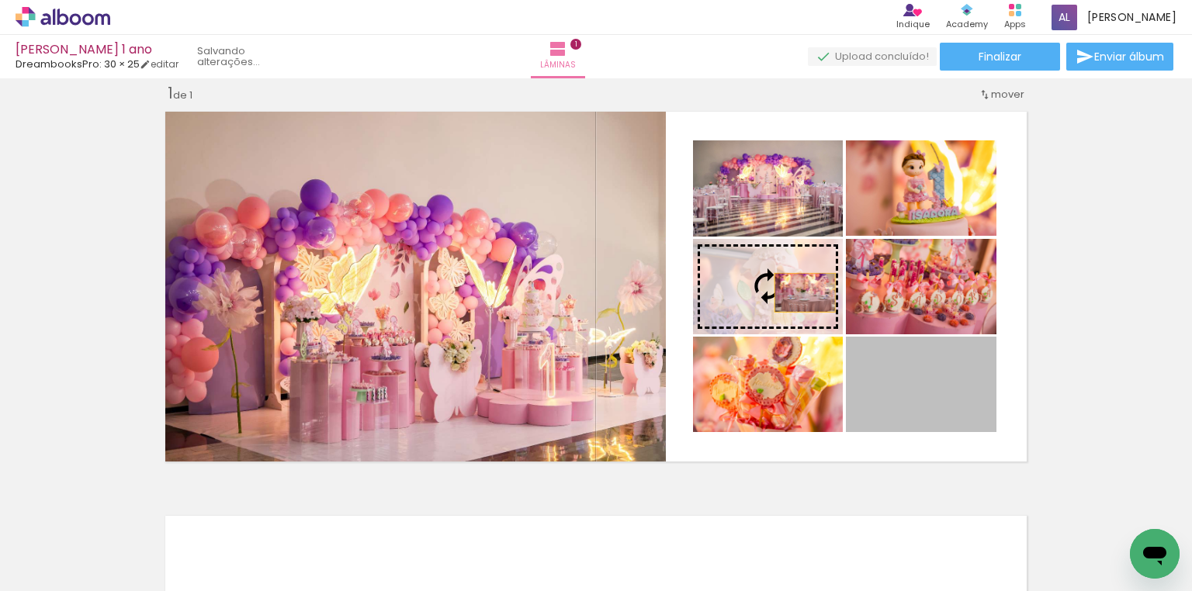
drag, startPoint x: 931, startPoint y: 402, endPoint x: 800, endPoint y: 293, distance: 170.8
click at [0, 0] on slot at bounding box center [0, 0] width 0 height 0
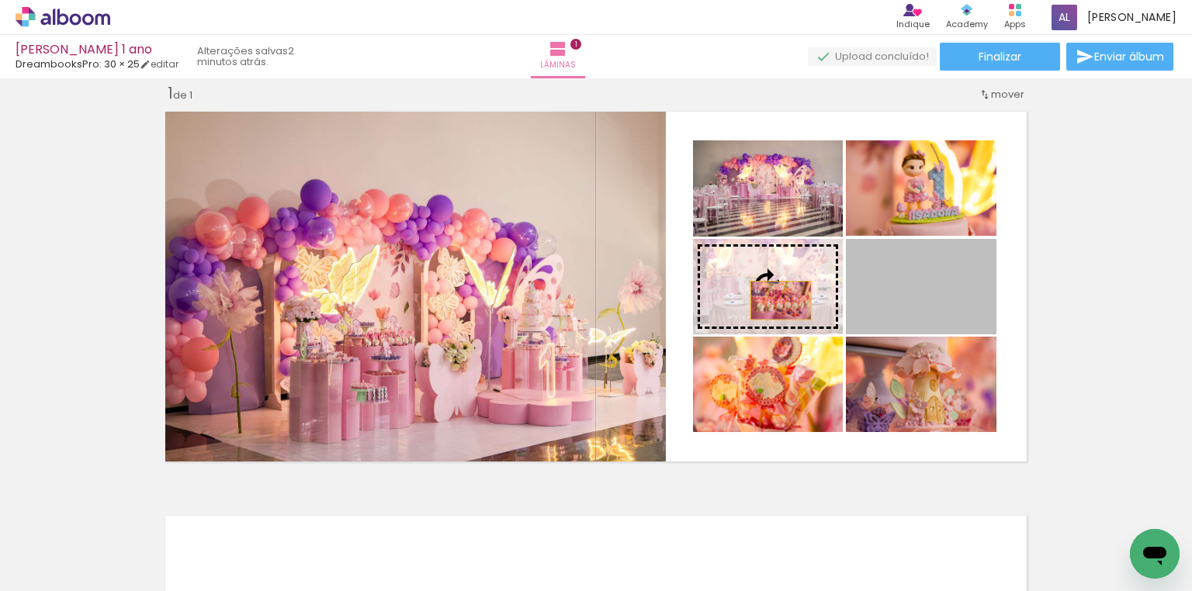
drag, startPoint x: 938, startPoint y: 300, endPoint x: 767, endPoint y: 314, distance: 171.3
click at [0, 0] on slot at bounding box center [0, 0] width 0 height 0
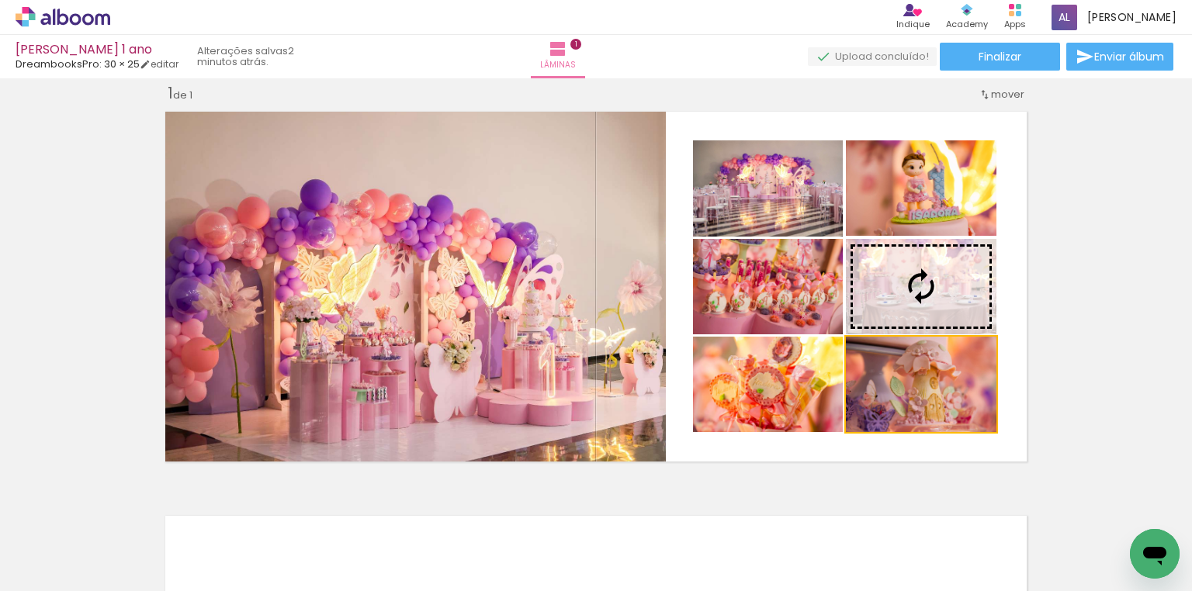
drag, startPoint x: 911, startPoint y: 395, endPoint x: 912, endPoint y: 296, distance: 99.4
click at [0, 0] on slot at bounding box center [0, 0] width 0 height 0
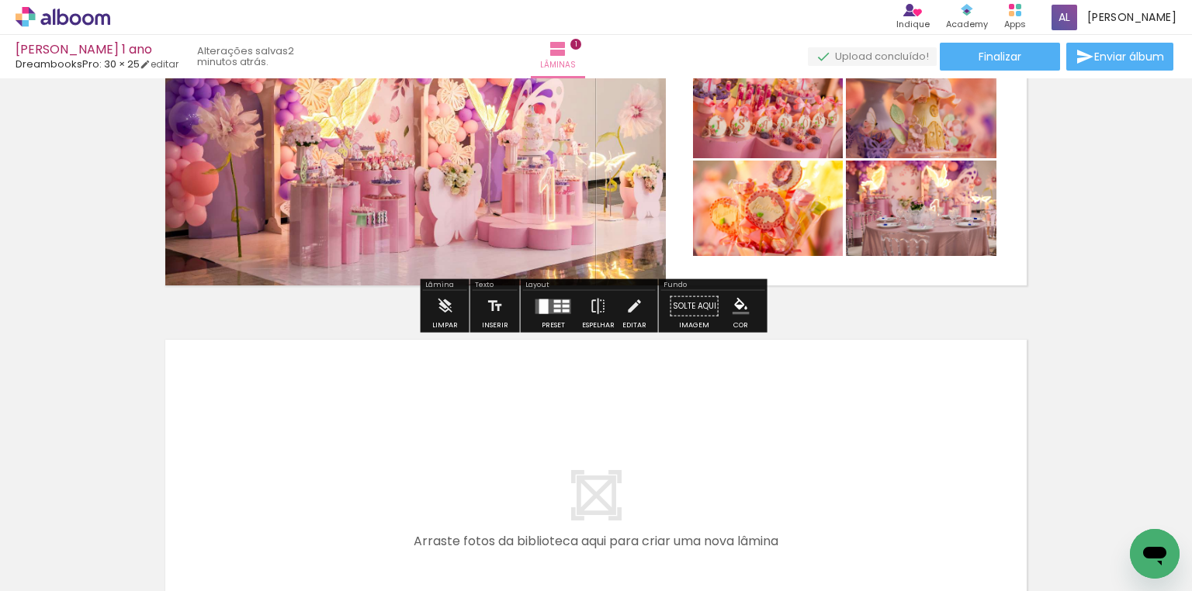
scroll to position [268, 0]
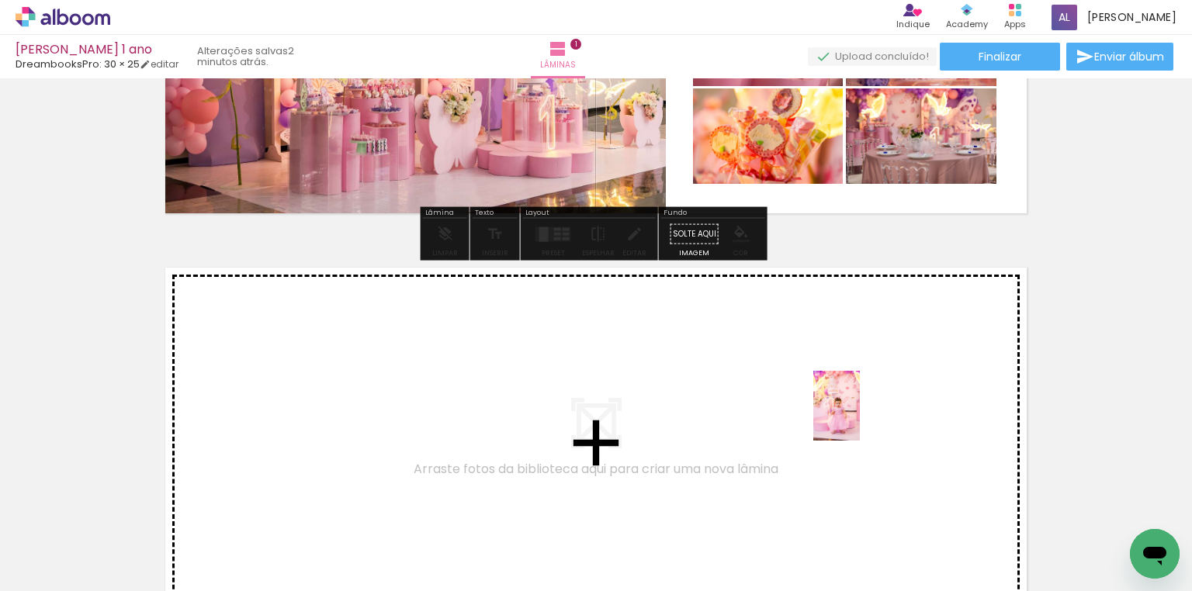
drag, startPoint x: 876, startPoint y: 536, endPoint x: 860, endPoint y: 418, distance: 119.8
click at [860, 418] on quentale-workspace at bounding box center [596, 295] width 1192 height 591
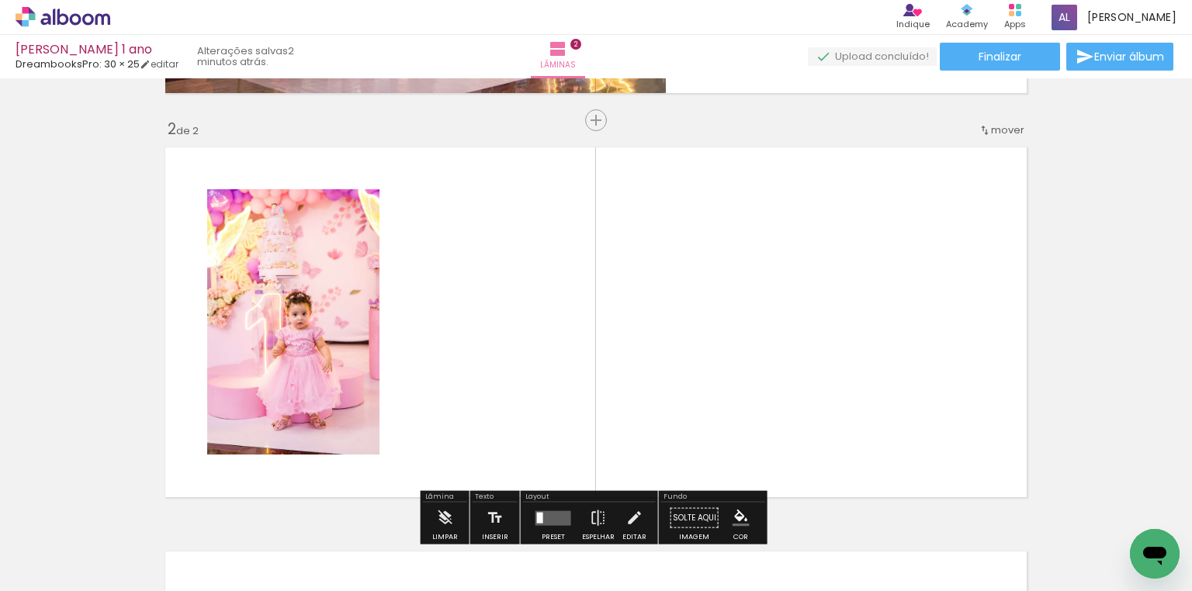
scroll to position [424, 0]
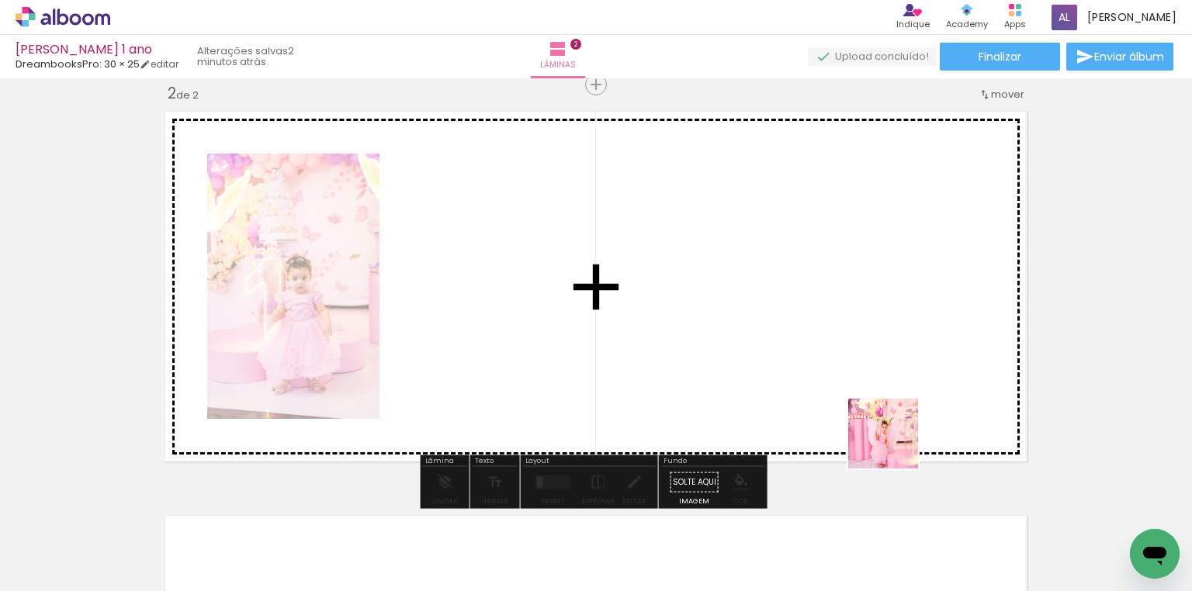
drag, startPoint x: 929, startPoint y: 515, endPoint x: 839, endPoint y: 376, distance: 165.6
click at [839, 376] on quentale-workspace at bounding box center [596, 295] width 1192 height 591
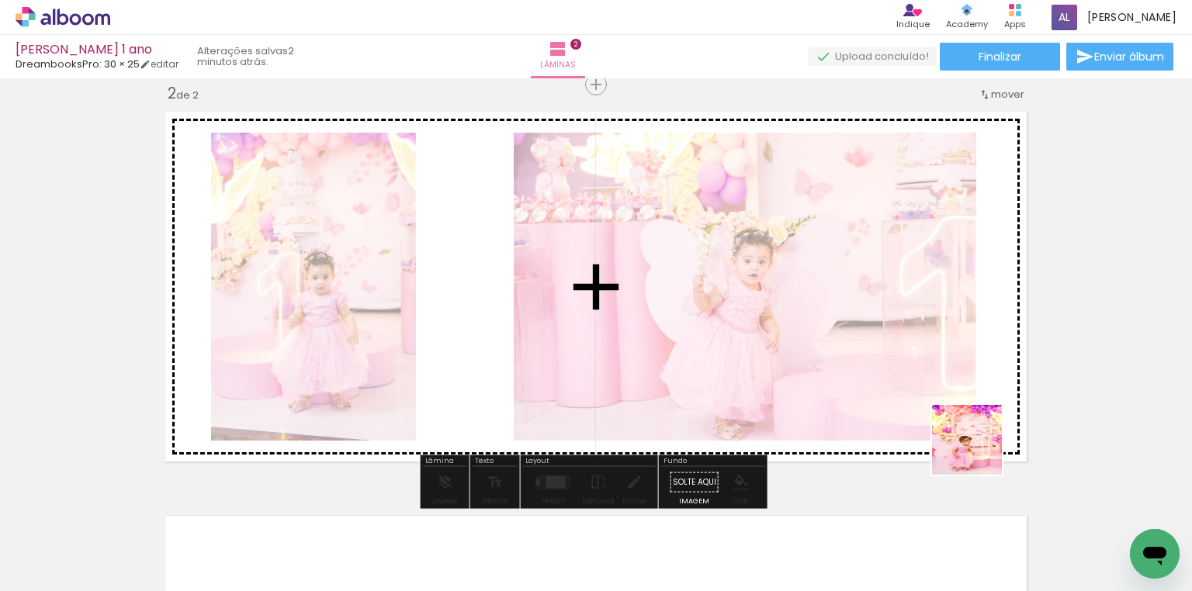
drag, startPoint x: 1039, startPoint y: 550, endPoint x: 952, endPoint y: 385, distance: 186.8
click at [952, 385] on quentale-workspace at bounding box center [596, 295] width 1192 height 591
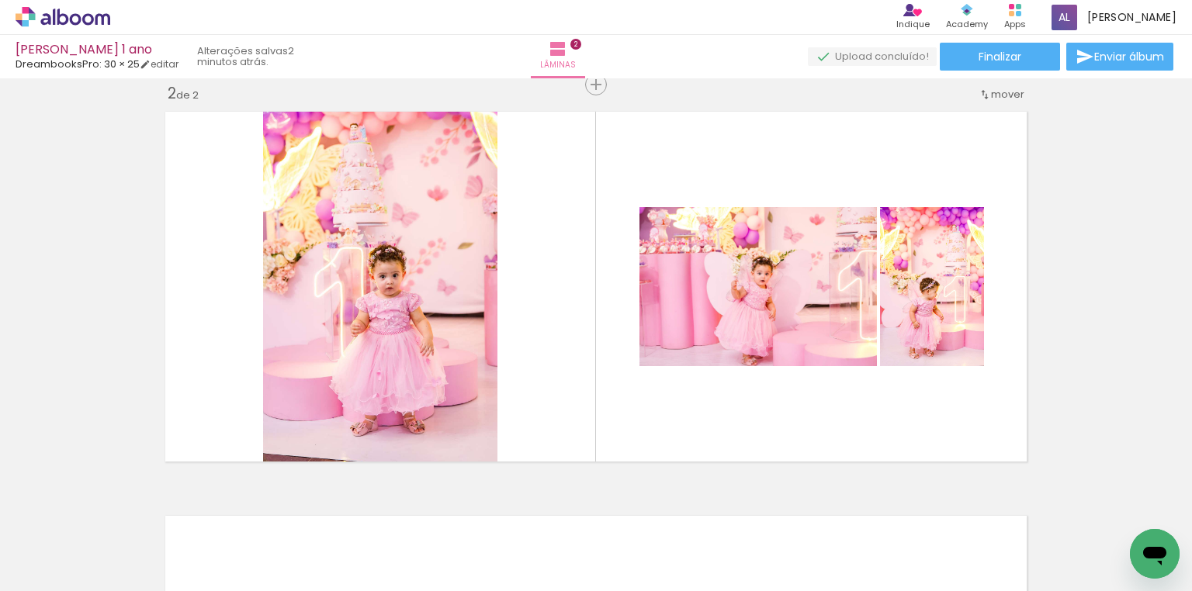
scroll to position [0, 744]
drag, startPoint x: 640, startPoint y: 540, endPoint x: 684, endPoint y: 523, distance: 46.7
click at [688, 403] on quentale-workspace at bounding box center [596, 295] width 1192 height 591
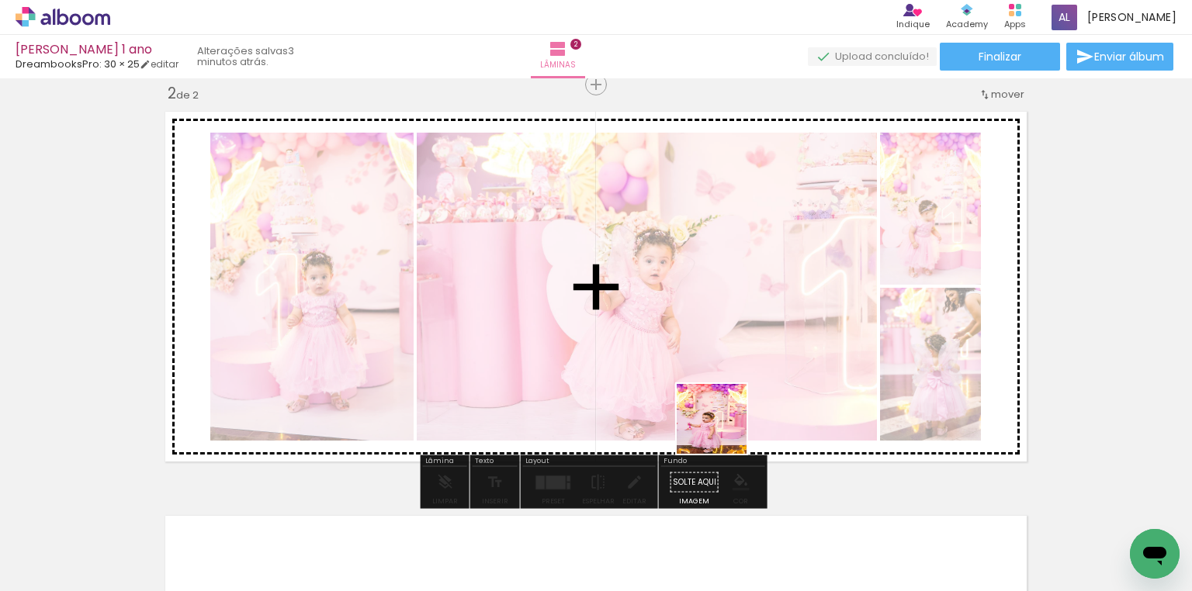
drag, startPoint x: 705, startPoint y: 533, endPoint x: 743, endPoint y: 387, distance: 150.8
click at [743, 387] on quentale-workspace at bounding box center [596, 295] width 1192 height 591
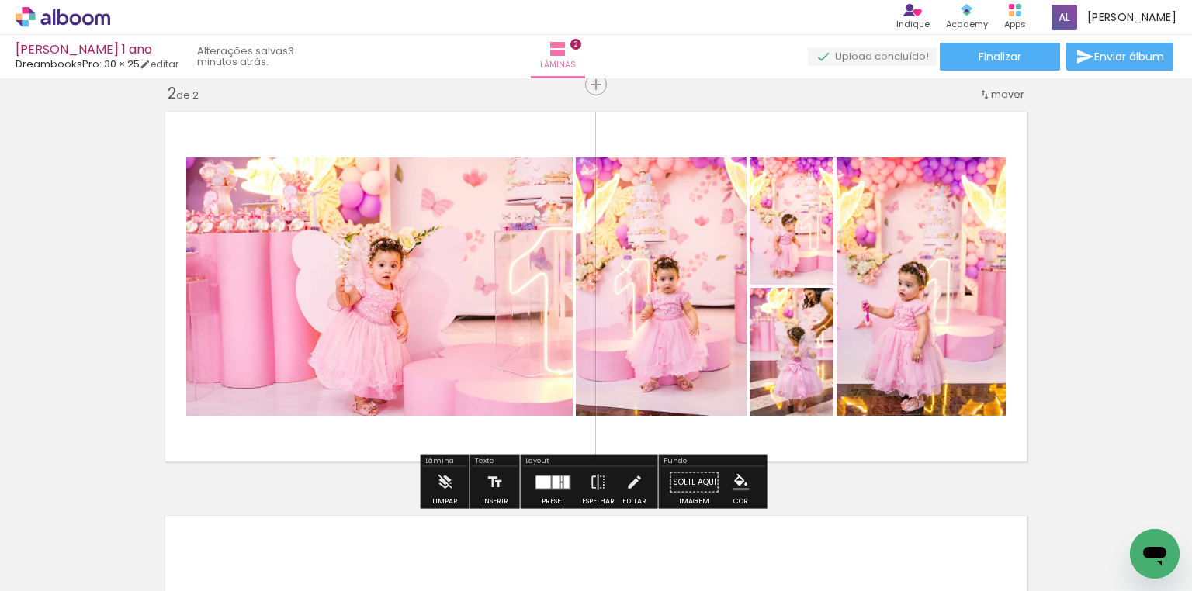
click at [553, 484] on div at bounding box center [556, 482] width 7 height 12
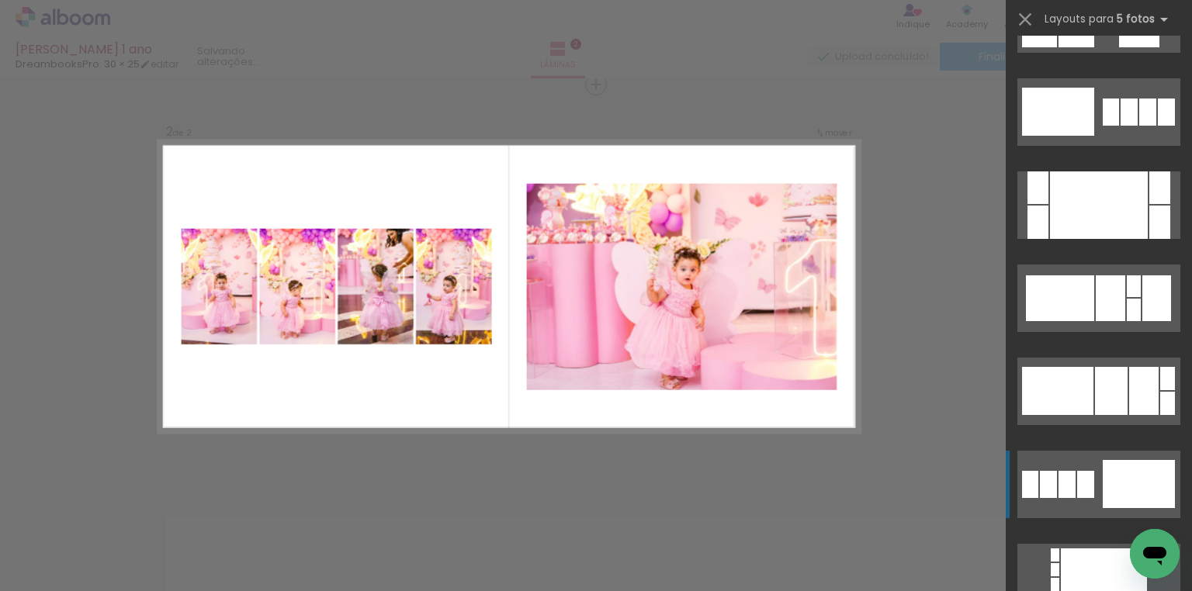
scroll to position [1118, 0]
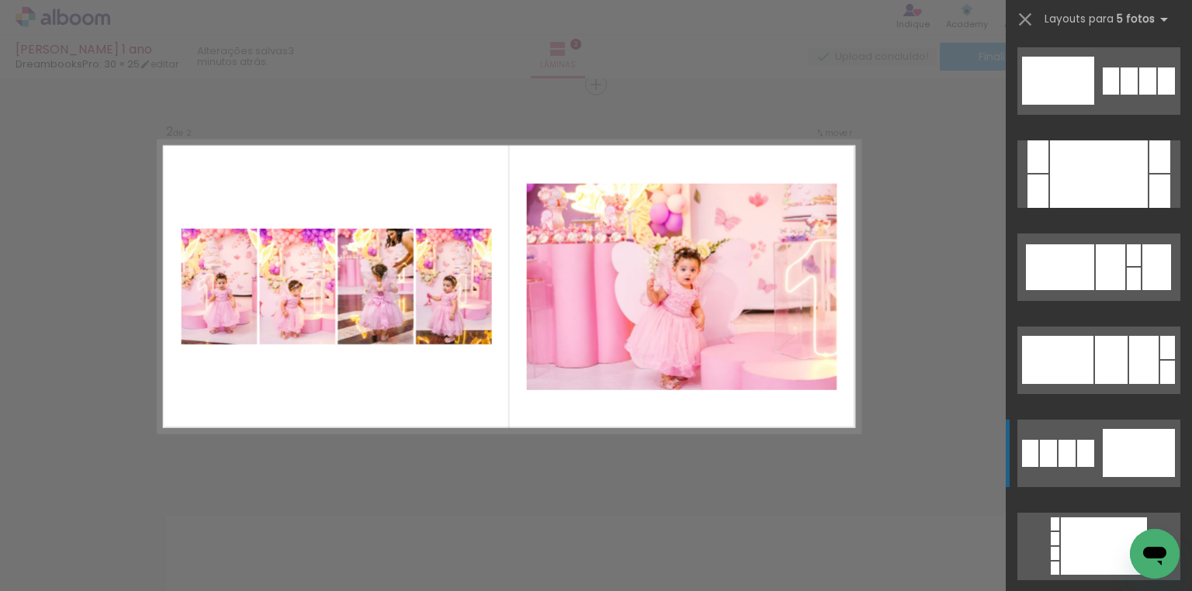
click at [1094, 208] on quentale-layouter at bounding box center [1099, 174] width 163 height 68
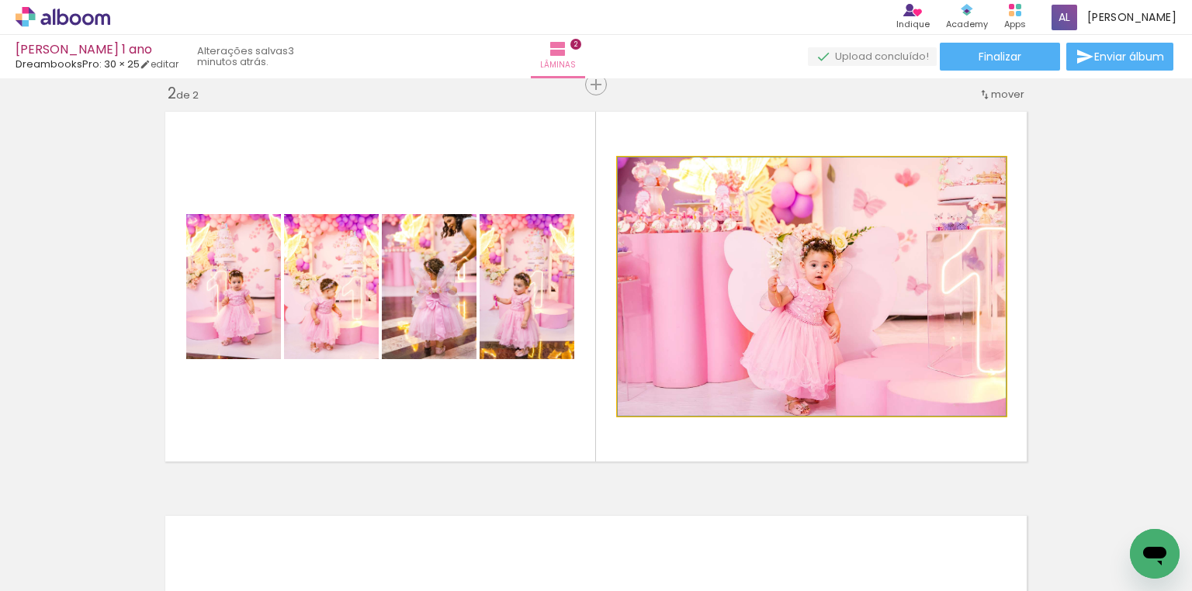
click at [820, 283] on quentale-photo at bounding box center [812, 287] width 388 height 258
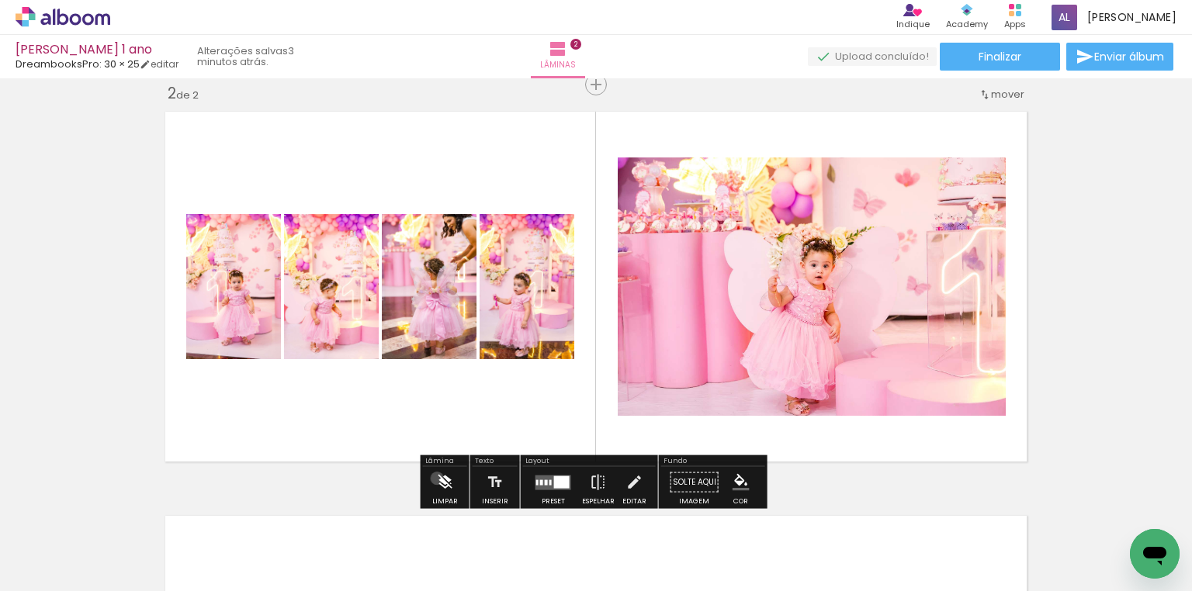
click at [437, 478] on iron-icon at bounding box center [444, 482] width 17 height 31
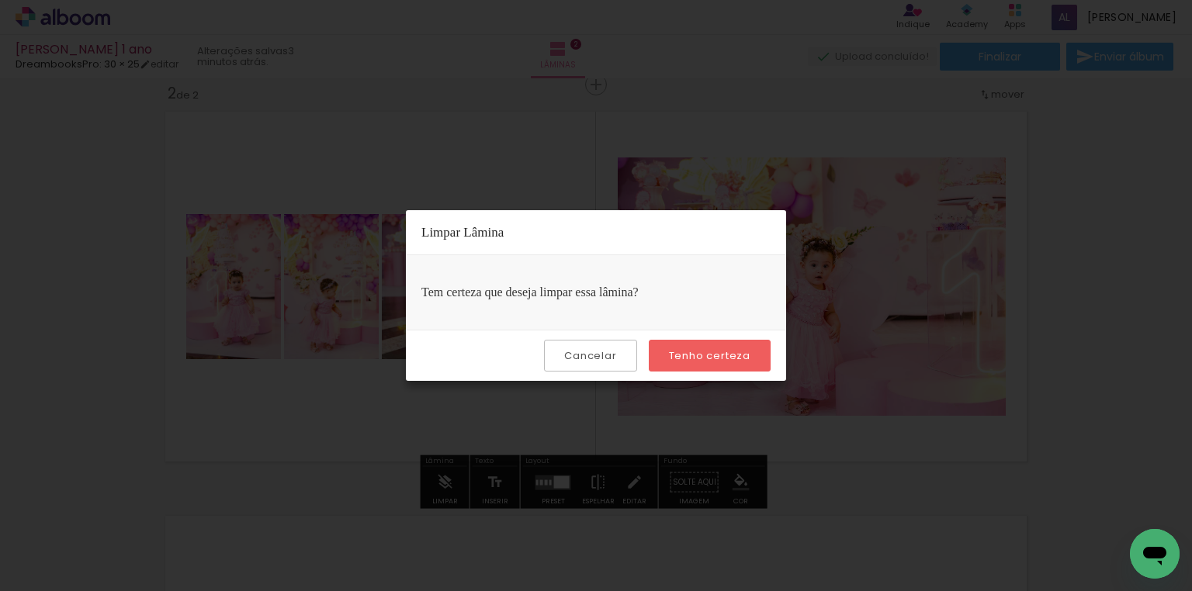
click at [693, 363] on paper-button "Tenho certeza" at bounding box center [710, 356] width 122 height 32
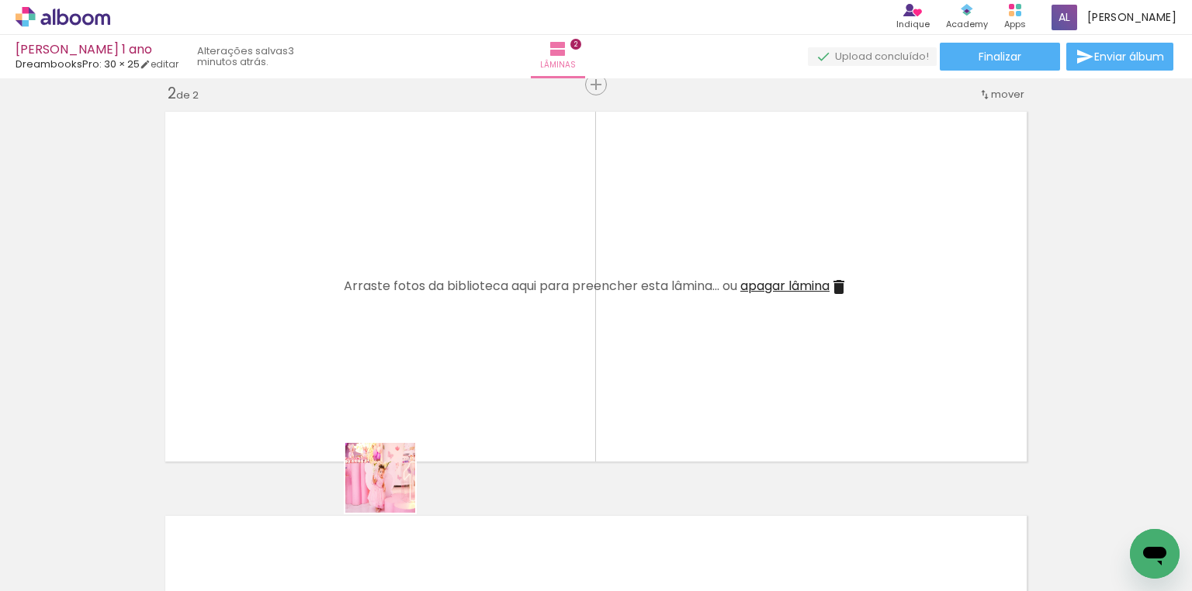
drag, startPoint x: 387, startPoint y: 504, endPoint x: 418, endPoint y: 411, distance: 98.2
click at [418, 411] on quentale-workspace at bounding box center [596, 295] width 1192 height 591
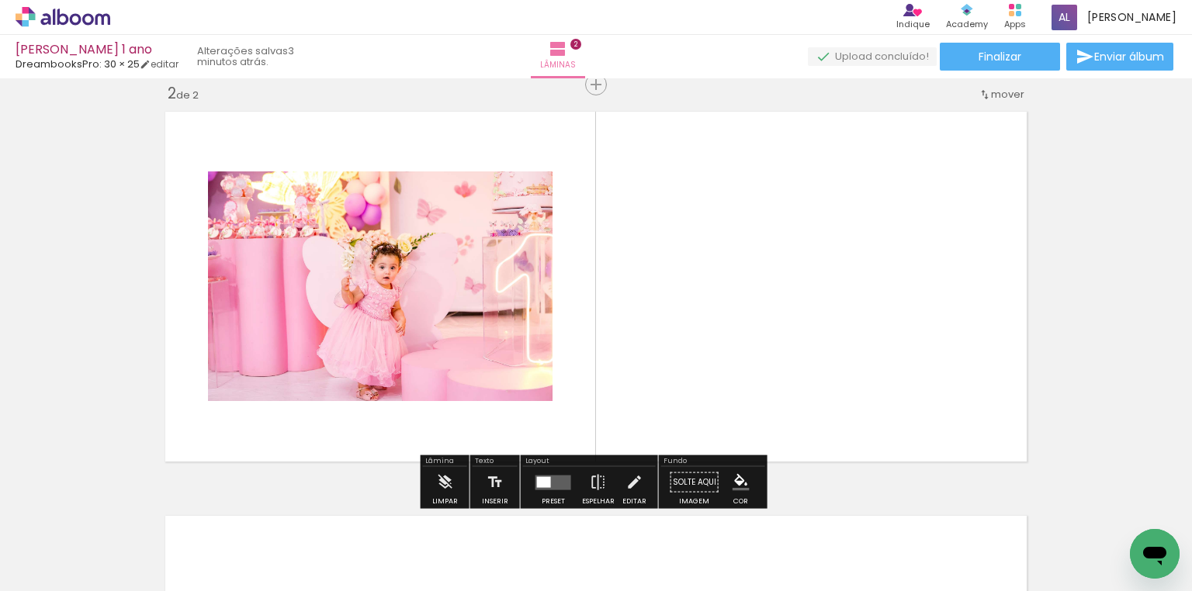
drag, startPoint x: 448, startPoint y: 559, endPoint x: 290, endPoint y: 543, distance: 158.4
click at [470, 382] on quentale-workspace at bounding box center [596, 295] width 1192 height 591
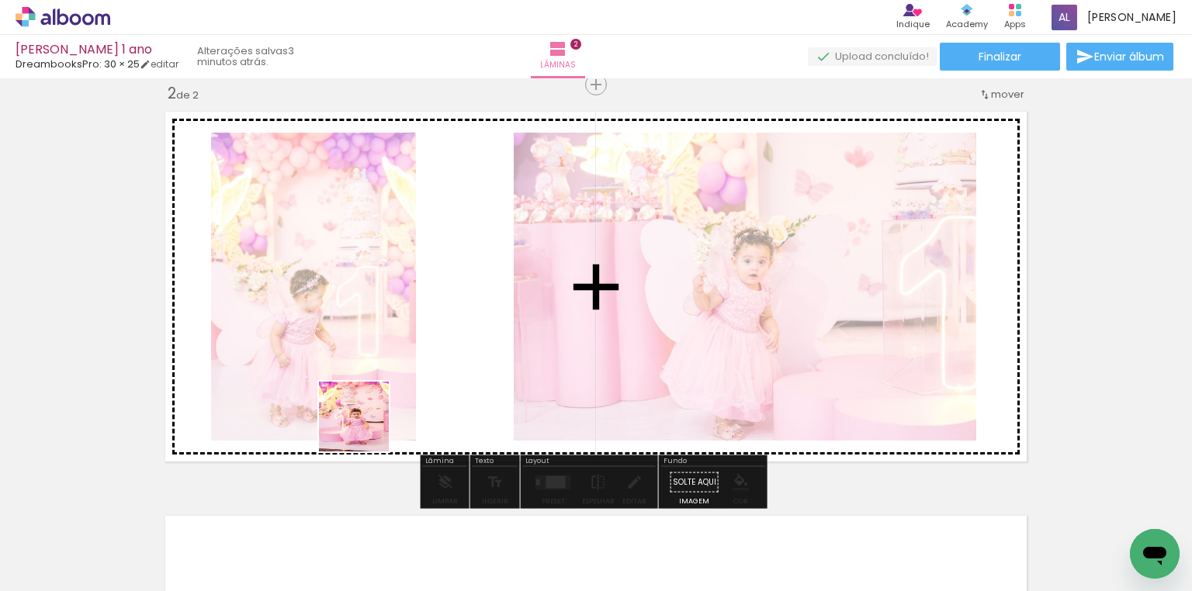
drag, startPoint x: 283, startPoint y: 561, endPoint x: 667, endPoint y: 529, distance: 384.8
click at [425, 383] on quentale-workspace at bounding box center [596, 295] width 1192 height 591
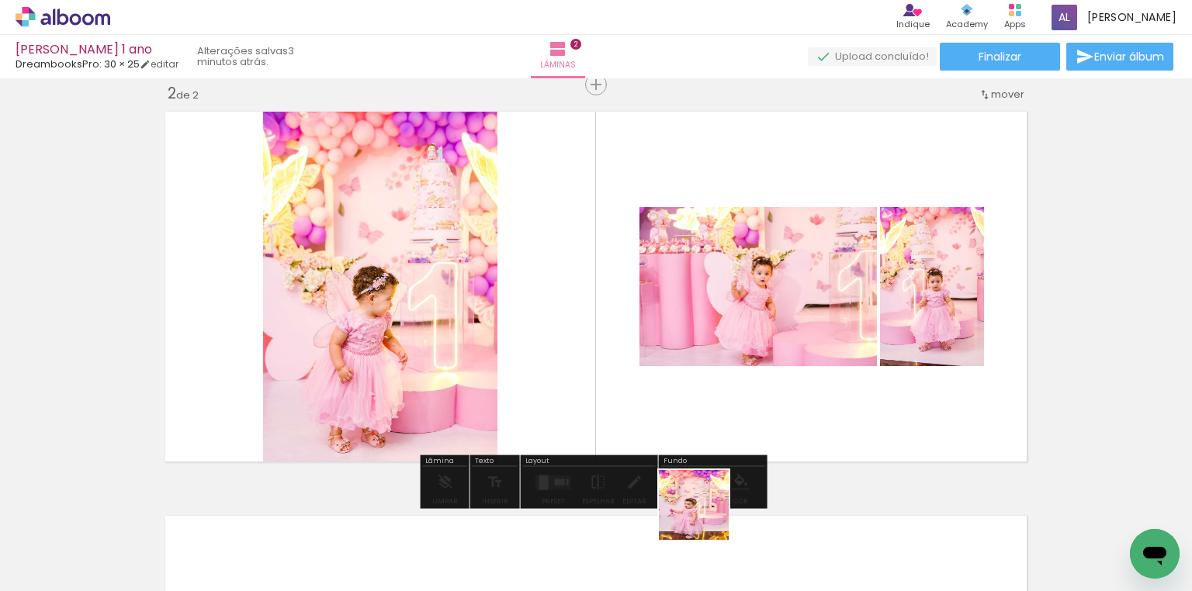
drag, startPoint x: 698, startPoint y: 539, endPoint x: 766, endPoint y: 420, distance: 137.0
click at [733, 411] on quentale-workspace at bounding box center [596, 295] width 1192 height 591
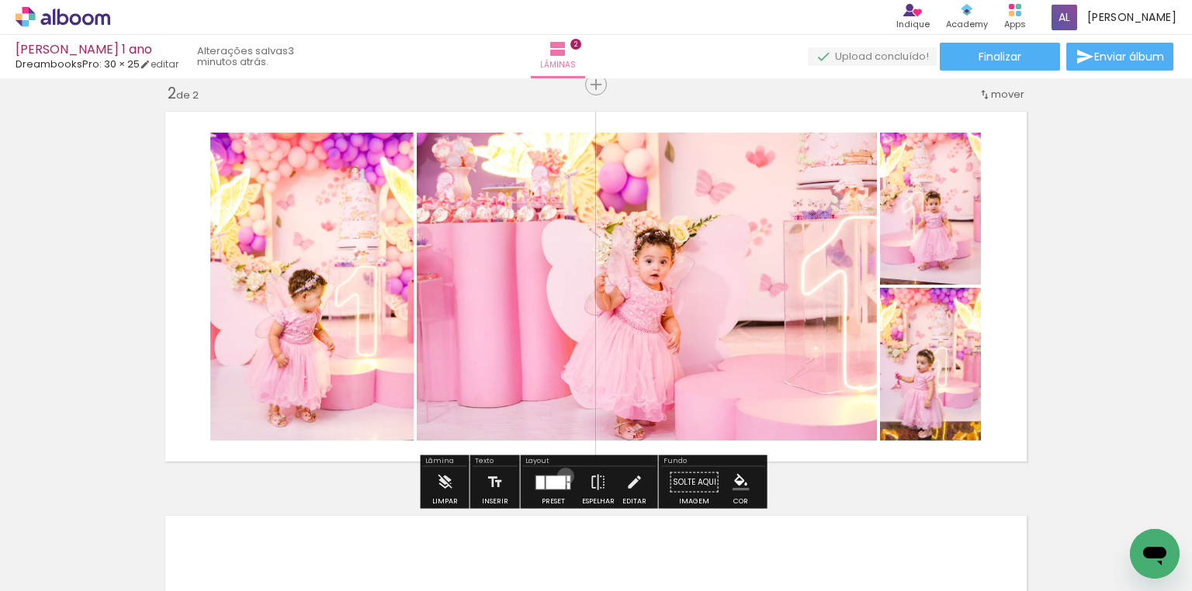
click at [562, 476] on quentale-layouter at bounding box center [554, 482] width 36 height 15
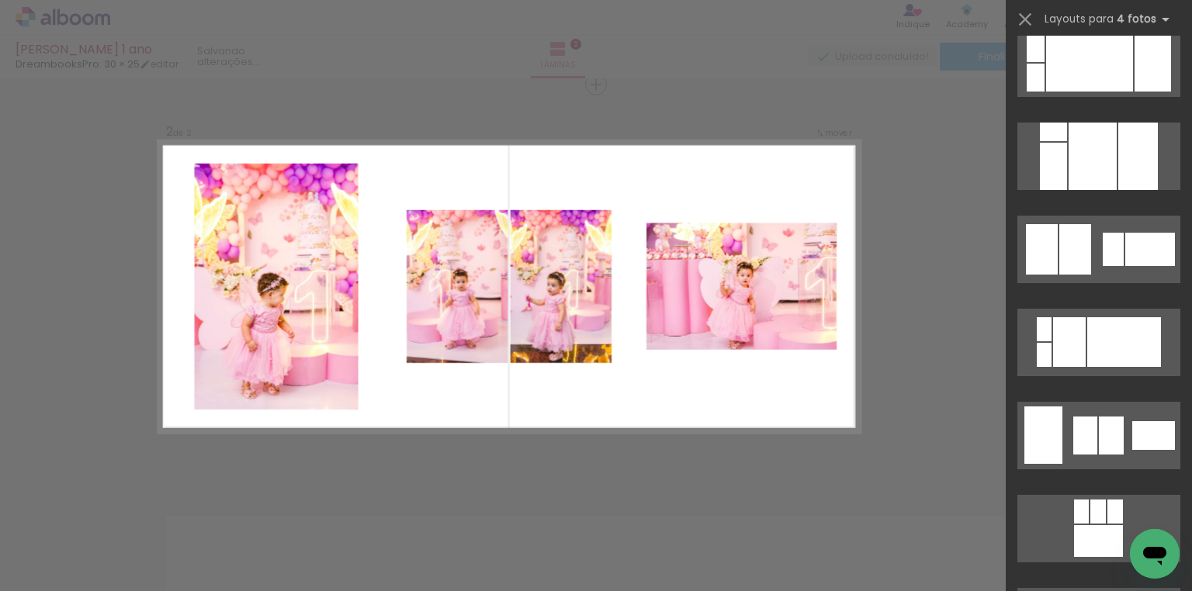
scroll to position [1614, 0]
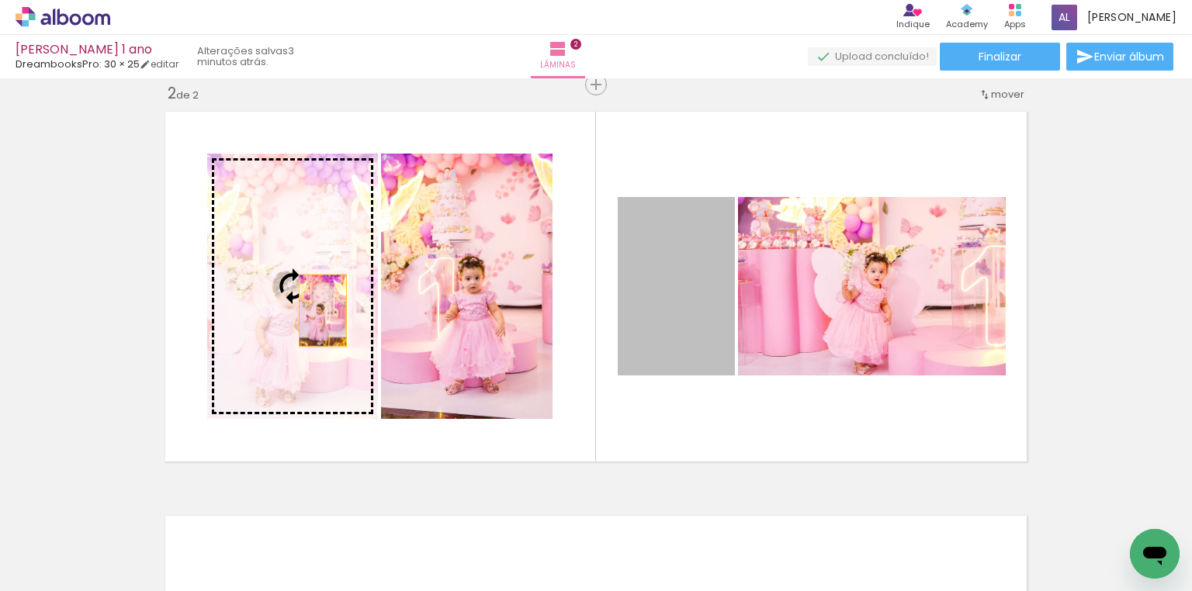
drag, startPoint x: 666, startPoint y: 310, endPoint x: 318, endPoint y: 310, distance: 347.7
click at [0, 0] on slot at bounding box center [0, 0] width 0 height 0
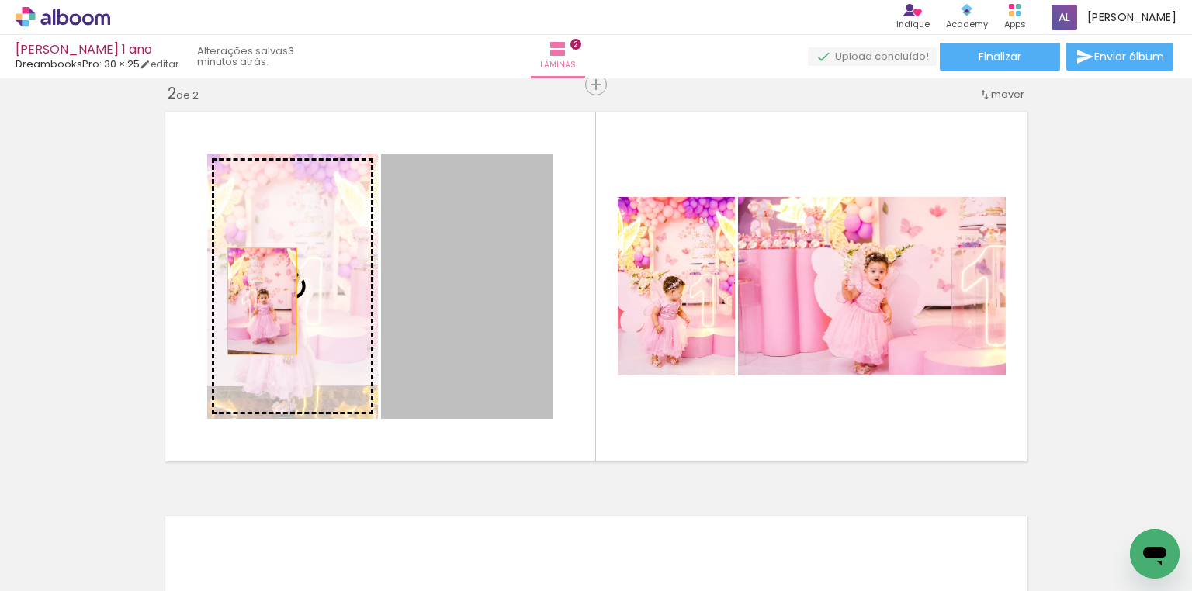
drag, startPoint x: 433, startPoint y: 303, endPoint x: 255, endPoint y: 301, distance: 177.7
click at [0, 0] on slot at bounding box center [0, 0] width 0 height 0
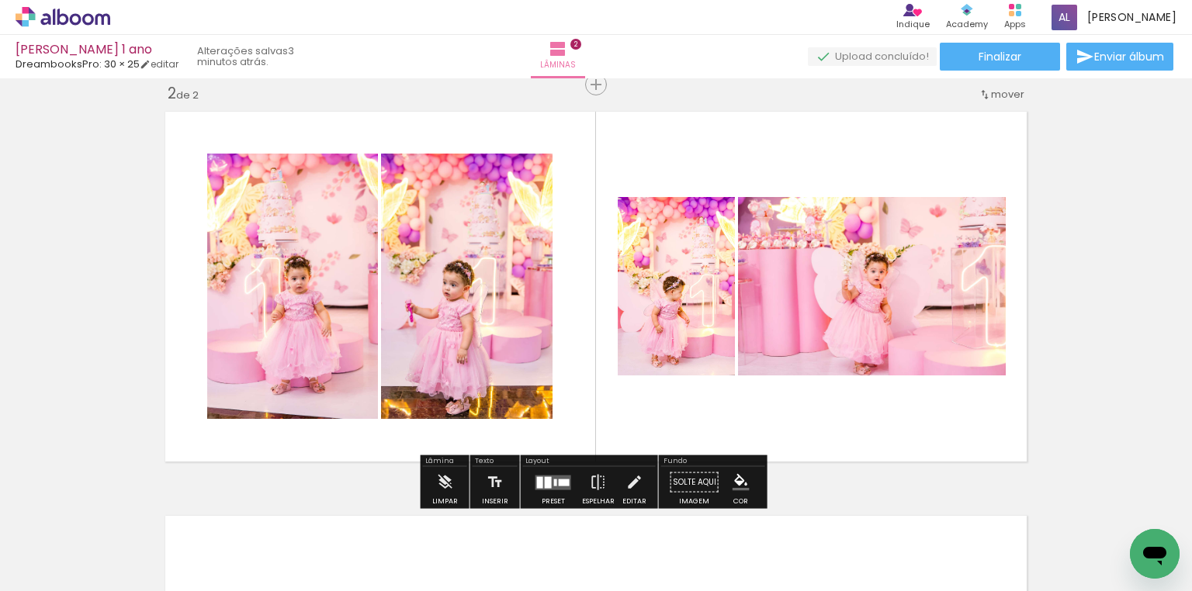
click at [296, 293] on quentale-photo at bounding box center [292, 286] width 171 height 265
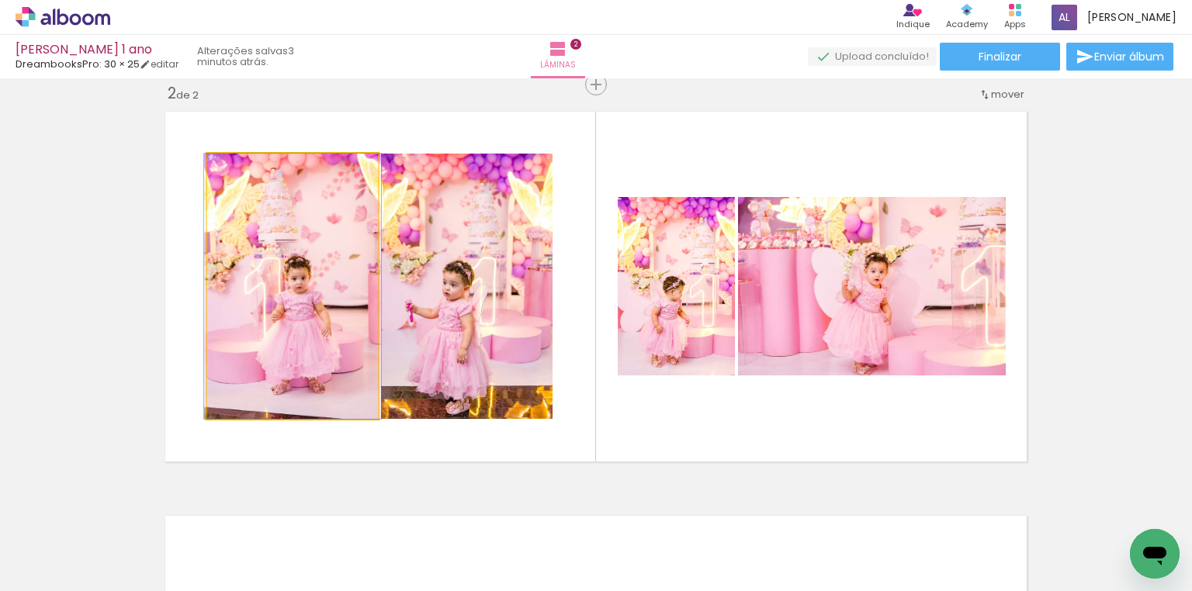
click at [296, 293] on quentale-photo at bounding box center [292, 286] width 171 height 265
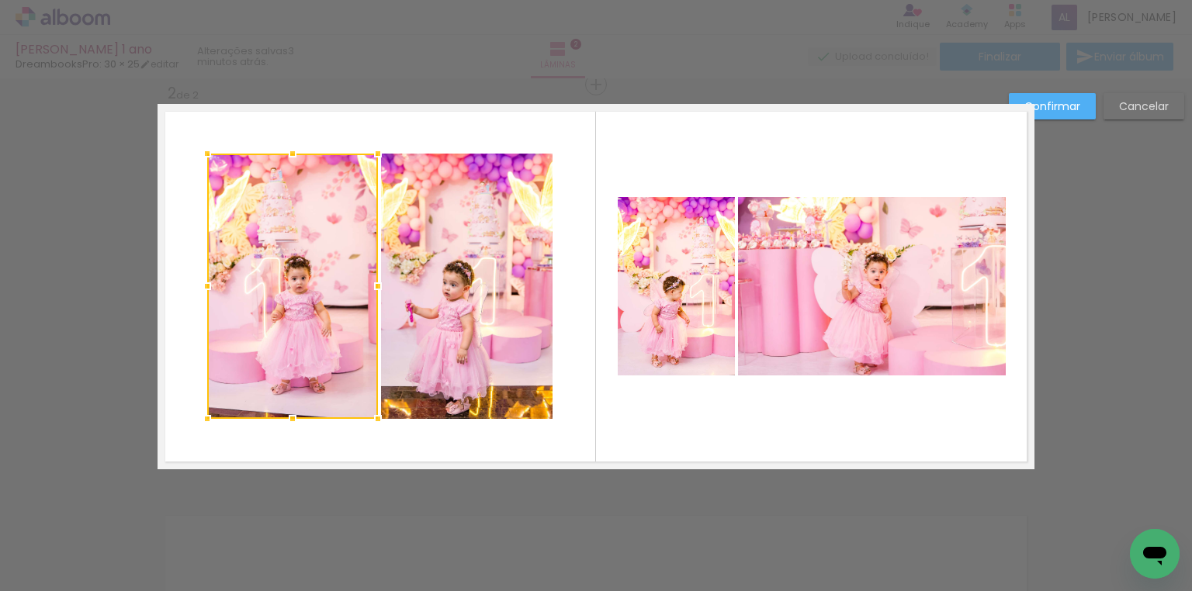
click at [435, 285] on quentale-photo at bounding box center [467, 286] width 172 height 265
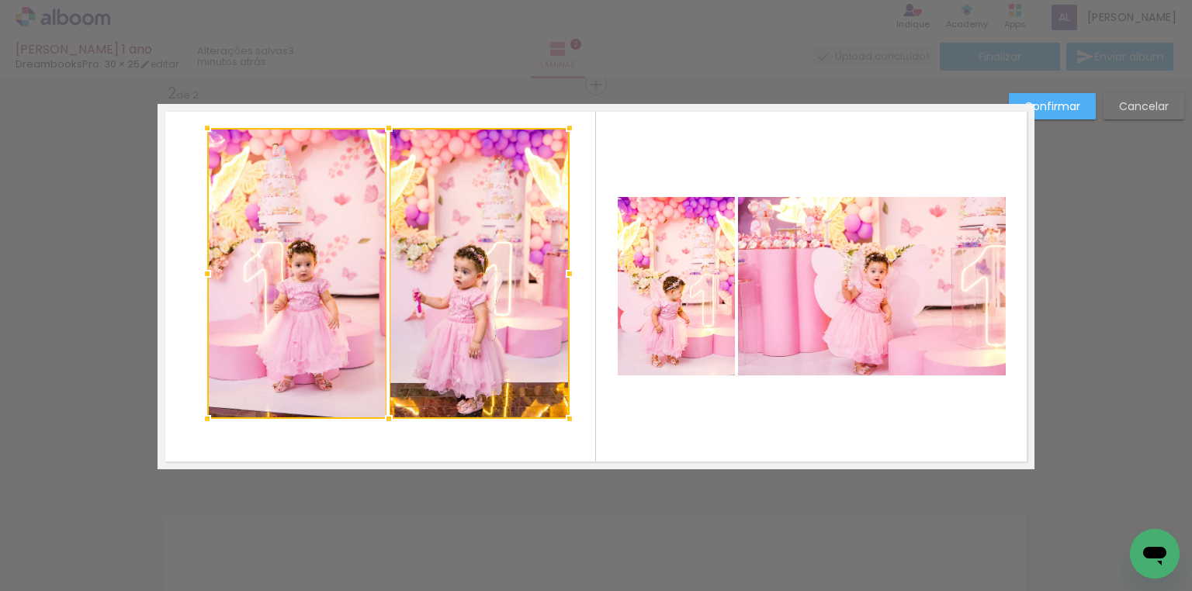
drag, startPoint x: 543, startPoint y: 153, endPoint x: 561, endPoint y: 127, distance: 31.2
click at [561, 127] on div at bounding box center [569, 128] width 31 height 31
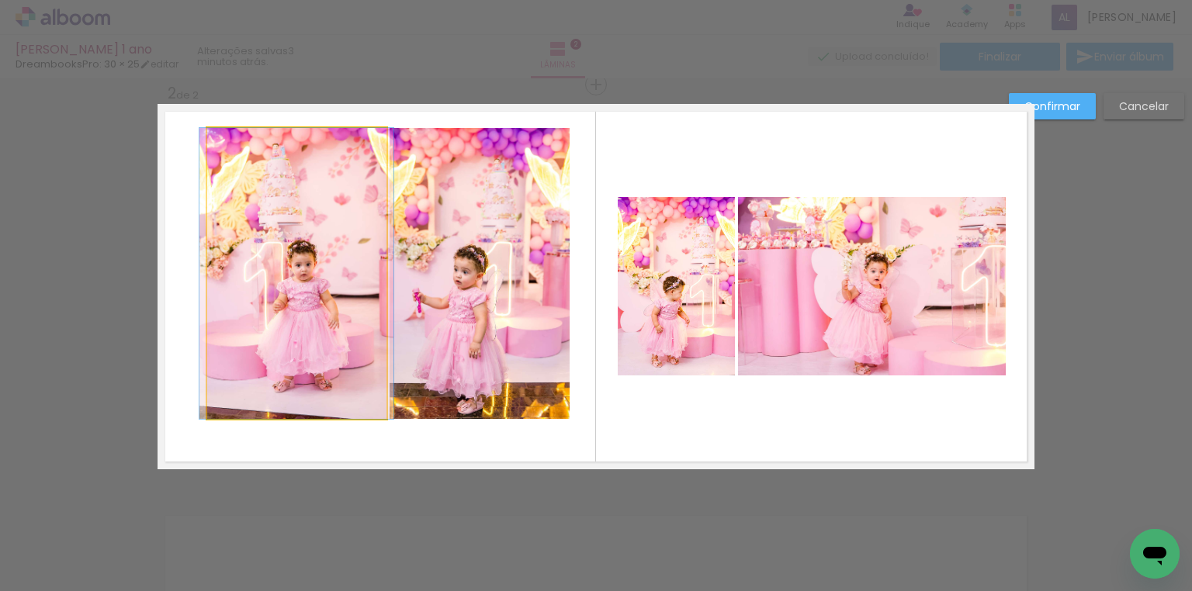
click at [326, 217] on quentale-photo at bounding box center [296, 273] width 179 height 291
click at [390, 217] on div at bounding box center [480, 273] width 180 height 291
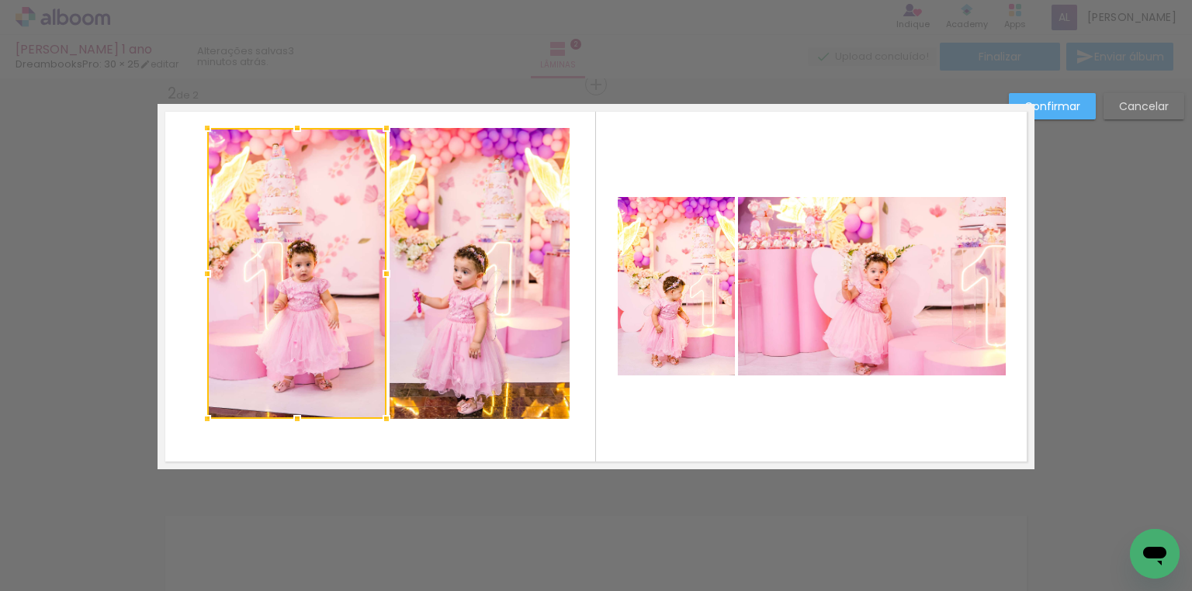
click at [460, 233] on quentale-photo at bounding box center [480, 273] width 180 height 291
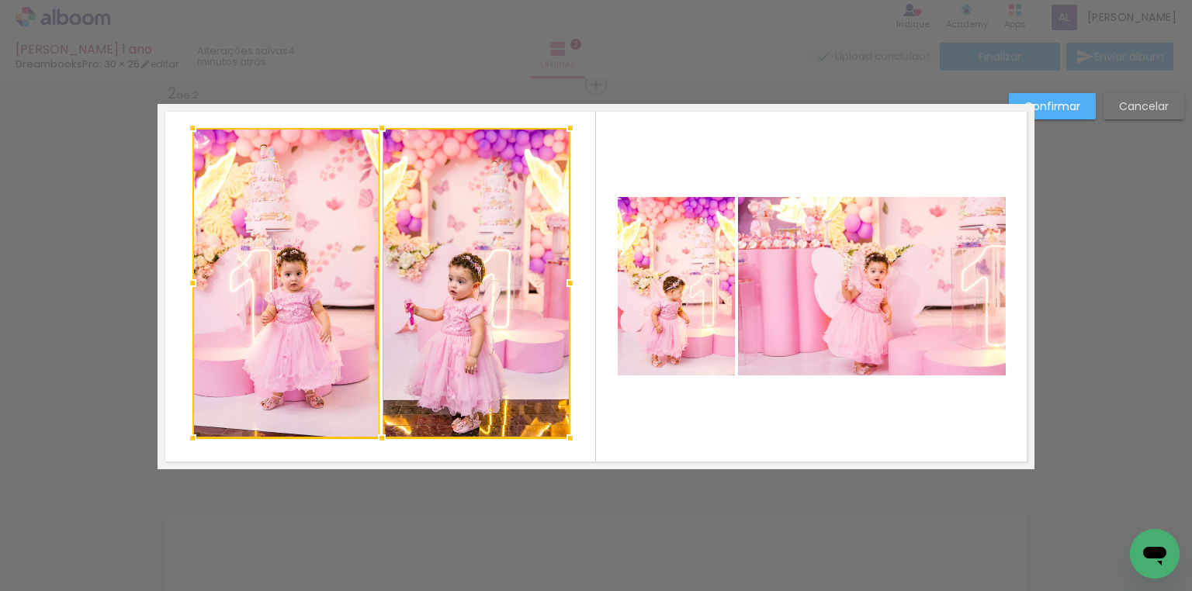
drag, startPoint x: 203, startPoint y: 418, endPoint x: 188, endPoint y: 438, distance: 25.0
click at [188, 438] on div at bounding box center [192, 438] width 31 height 31
click at [244, 326] on div at bounding box center [285, 283] width 187 height 310
click at [245, 326] on div at bounding box center [285, 283] width 187 height 310
click at [435, 307] on quentale-photo at bounding box center [476, 283] width 188 height 310
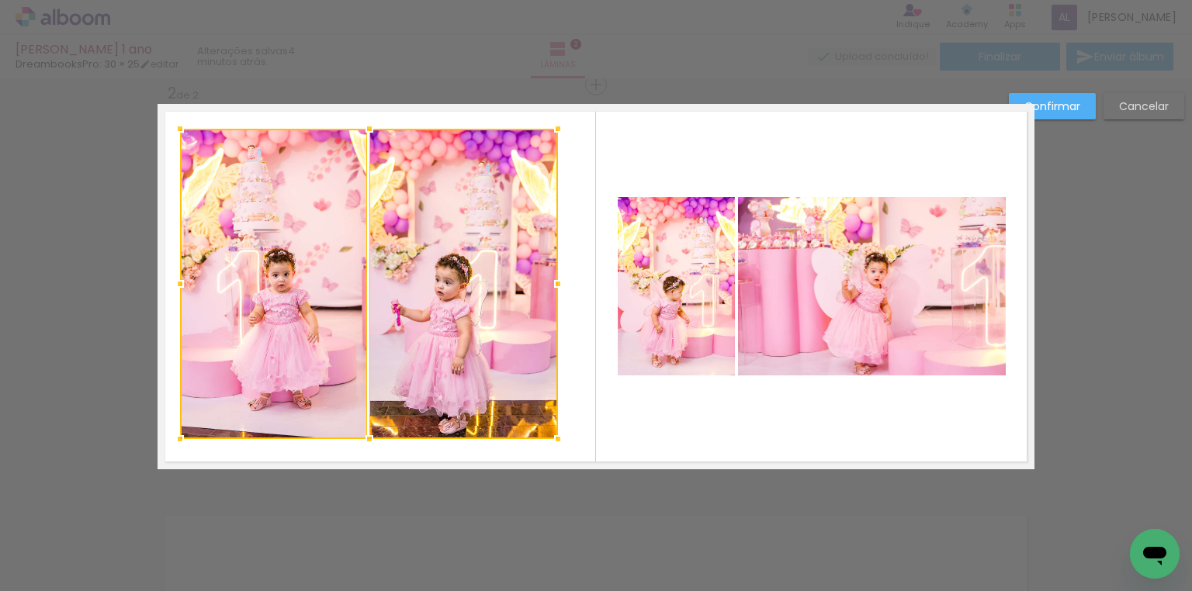
drag, startPoint x: 465, startPoint y: 264, endPoint x: 453, endPoint y: 263, distance: 12.4
click at [453, 263] on div at bounding box center [369, 284] width 378 height 310
click at [668, 273] on quentale-photo at bounding box center [676, 286] width 117 height 179
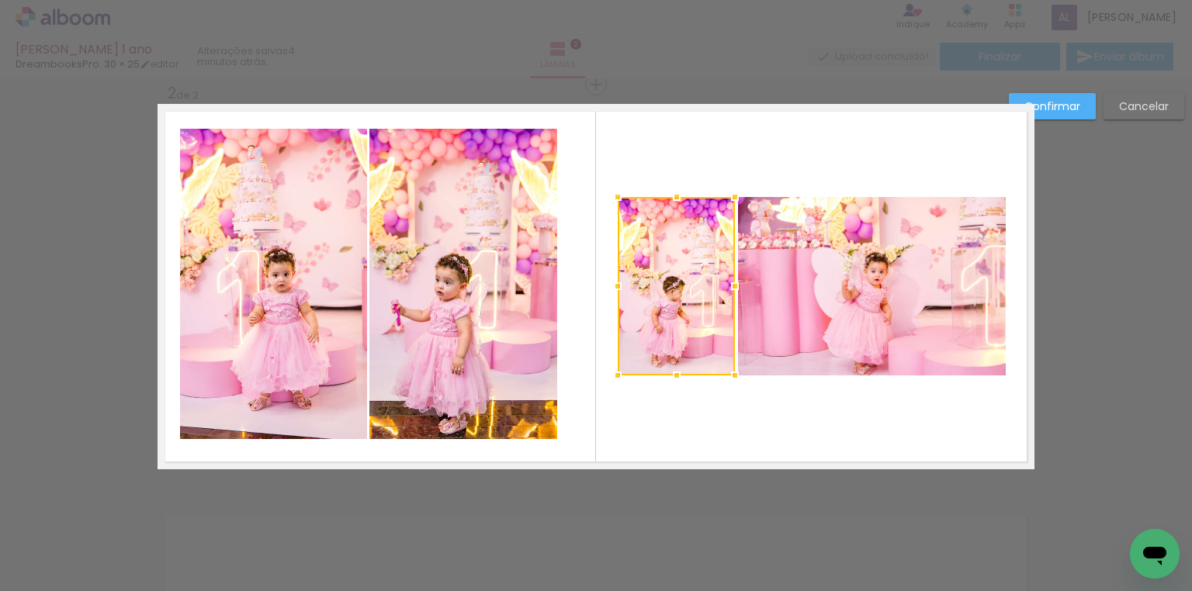
click at [668, 273] on div at bounding box center [676, 286] width 117 height 179
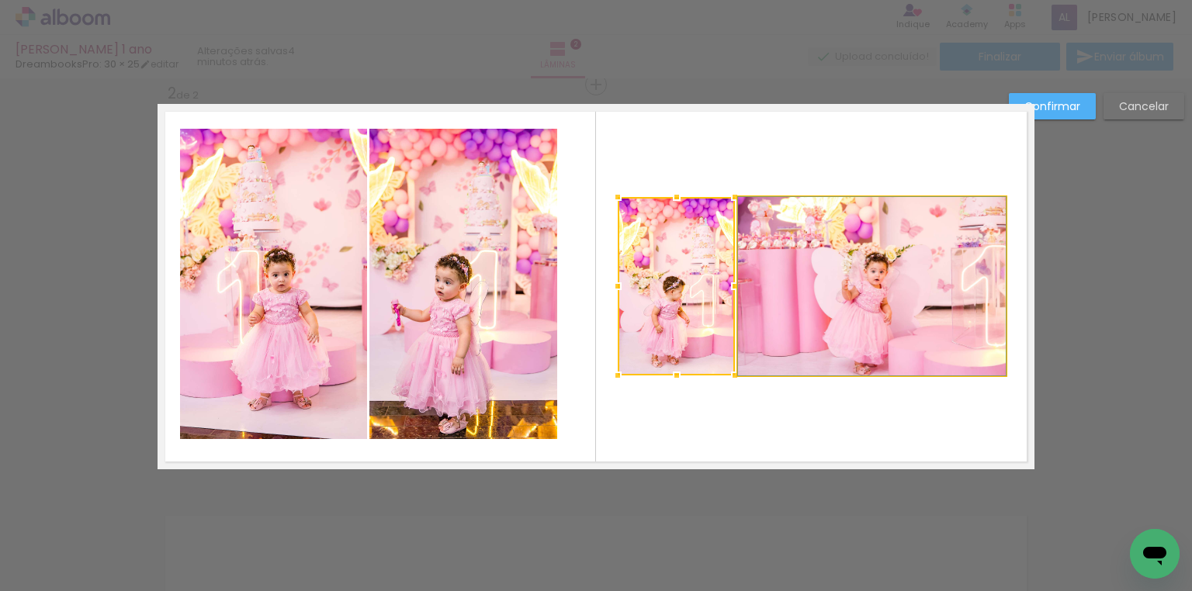
click at [812, 286] on quentale-photo at bounding box center [872, 286] width 268 height 179
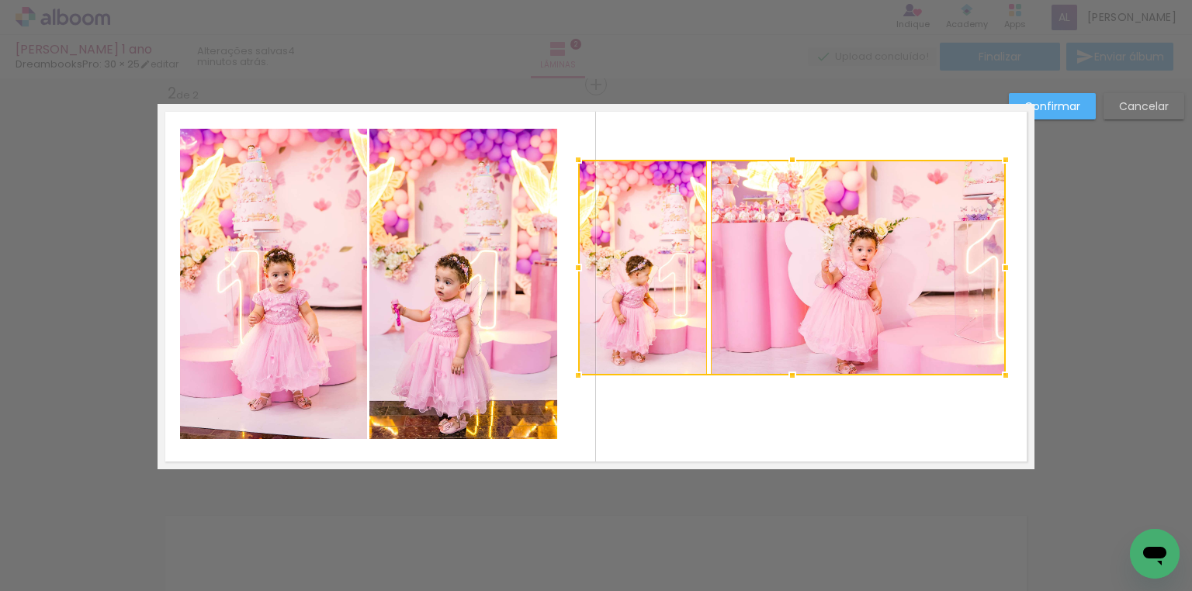
drag, startPoint x: 612, startPoint y: 198, endPoint x: 571, endPoint y: 161, distance: 54.4
click at [571, 161] on div at bounding box center [578, 159] width 31 height 31
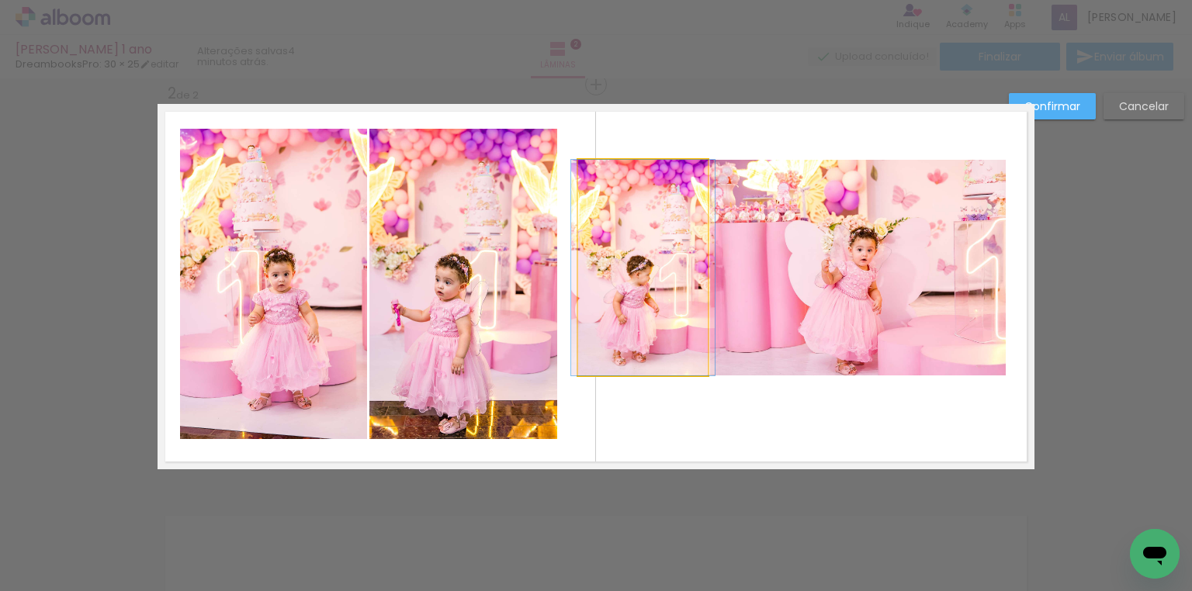
click at [646, 240] on quentale-photo at bounding box center [643, 268] width 130 height 216
click at [710, 239] on div at bounding box center [858, 268] width 296 height 216
click at [879, 245] on quentale-photo at bounding box center [858, 268] width 296 height 216
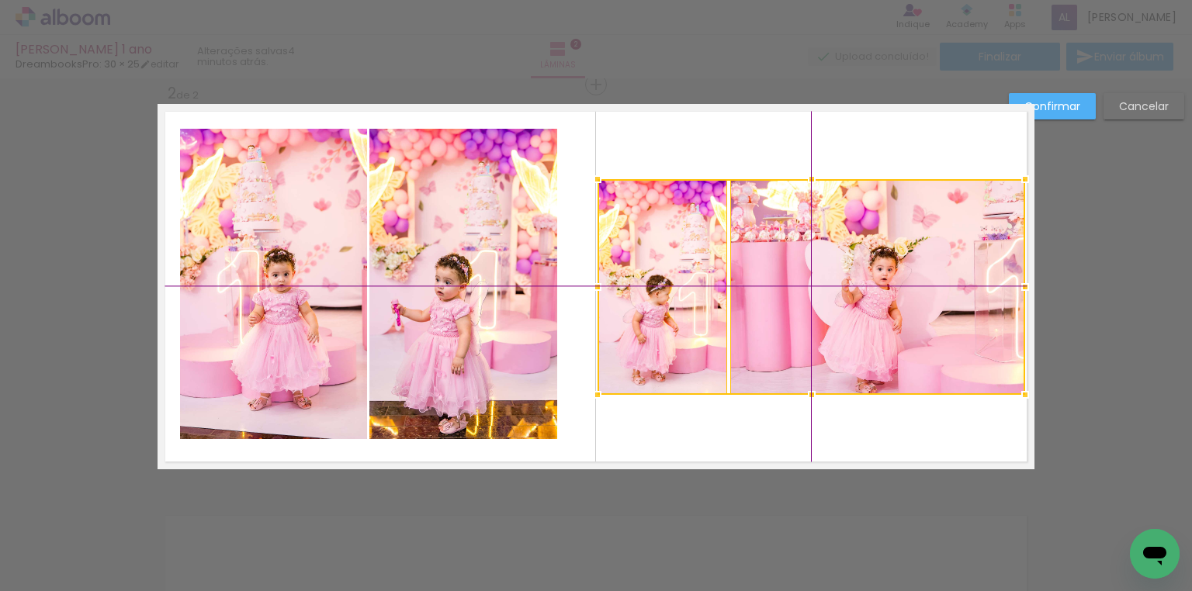
click at [900, 329] on div at bounding box center [812, 287] width 428 height 216
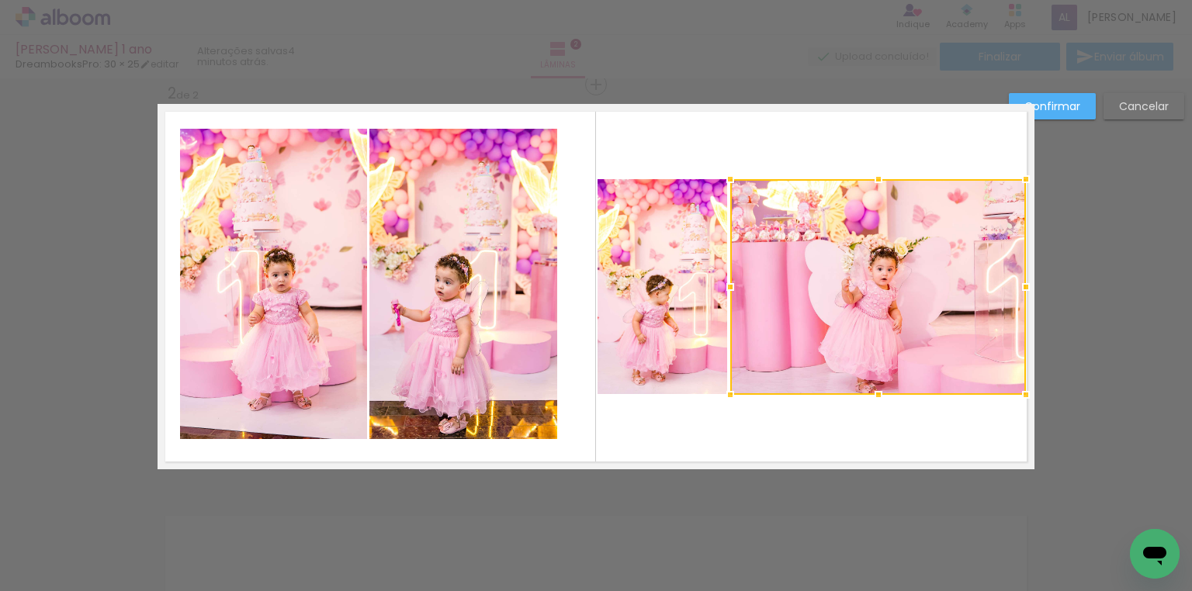
click at [924, 304] on div at bounding box center [878, 287] width 296 height 216
click at [694, 297] on quentale-photo at bounding box center [663, 287] width 130 height 216
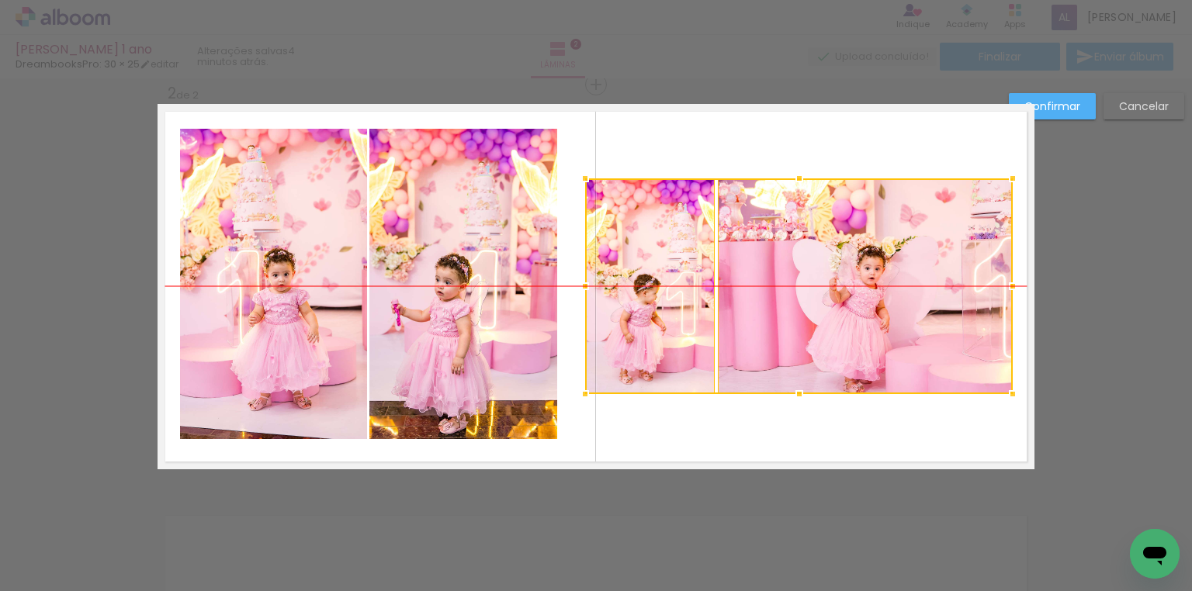
drag, startPoint x: 870, startPoint y: 297, endPoint x: 858, endPoint y: 295, distance: 12.6
click at [858, 295] on div at bounding box center [799, 287] width 428 height 216
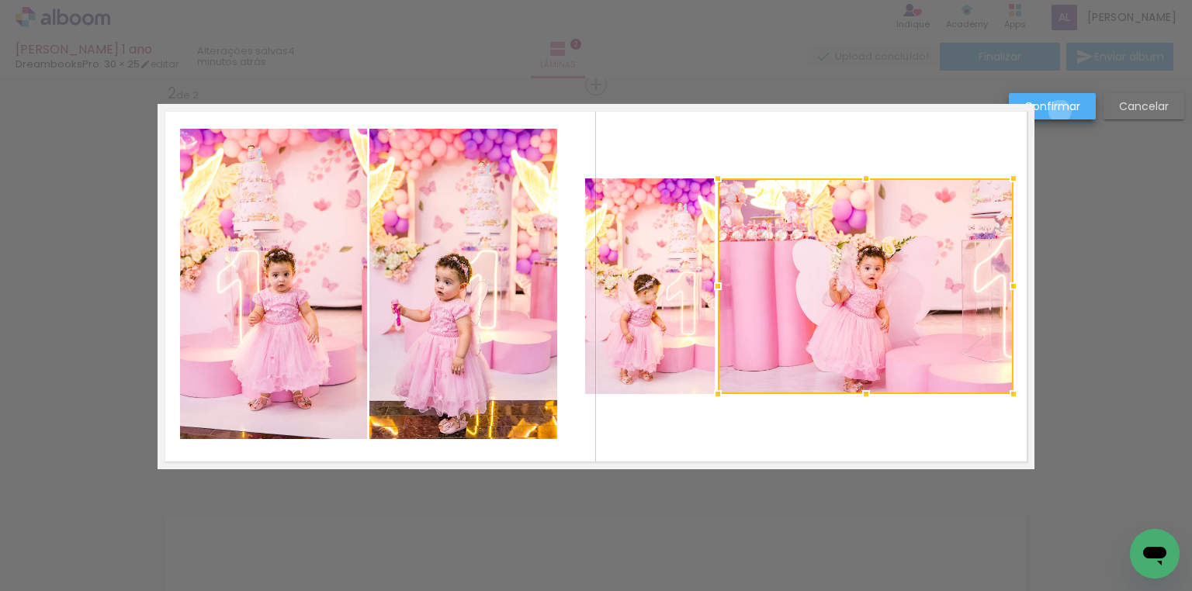
click at [0, 0] on slot "Confirmar" at bounding box center [0, 0] width 0 height 0
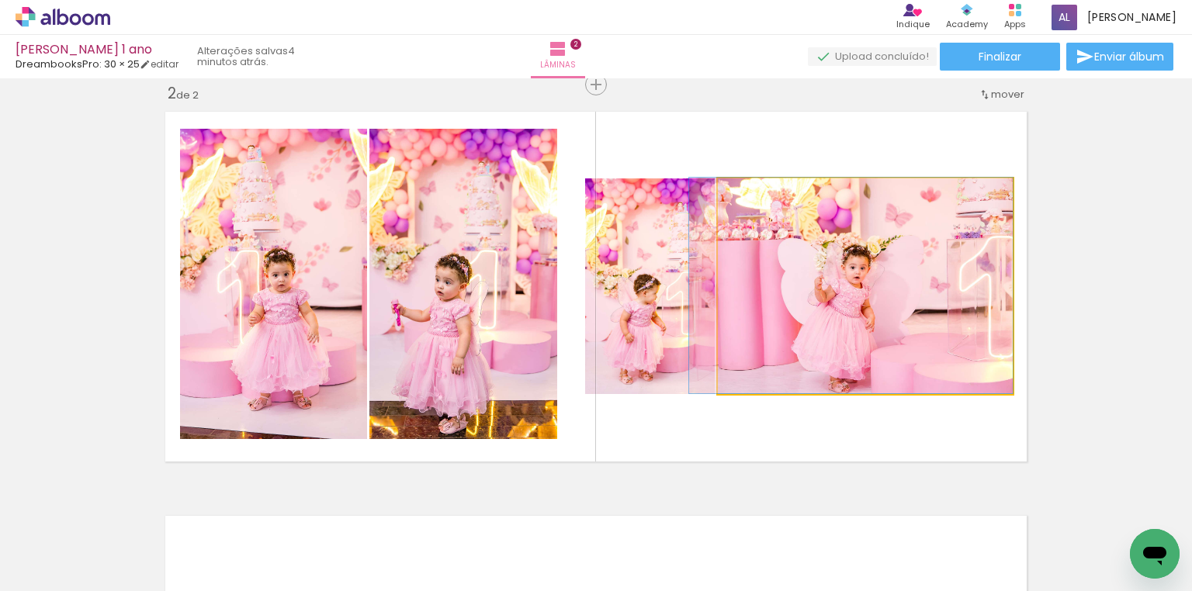
drag, startPoint x: 900, startPoint y: 316, endPoint x: 826, endPoint y: 314, distance: 73.8
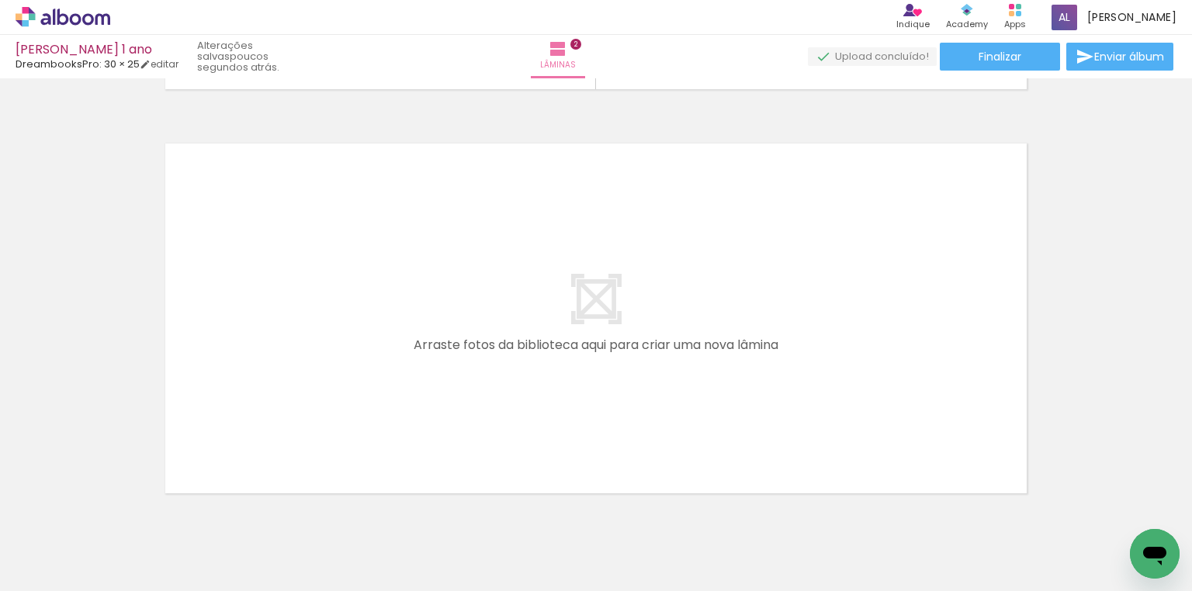
scroll to position [0, 5144]
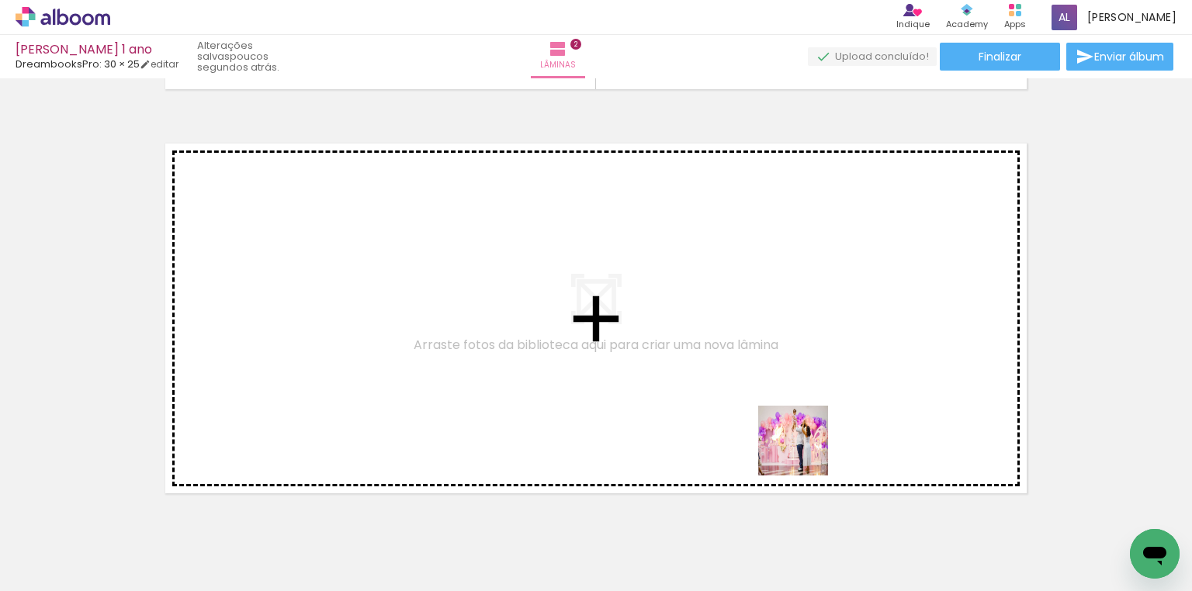
drag, startPoint x: 815, startPoint y: 536, endPoint x: 804, endPoint y: 428, distance: 109.2
click at [804, 428] on quentale-workspace at bounding box center [596, 295] width 1192 height 591
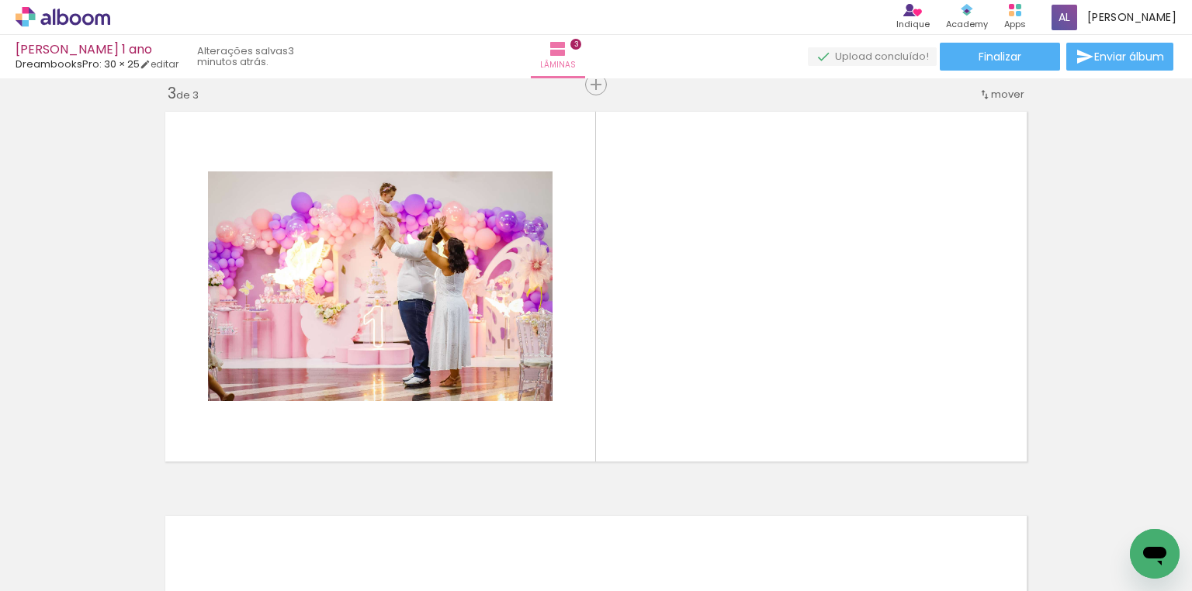
scroll to position [0, 9]
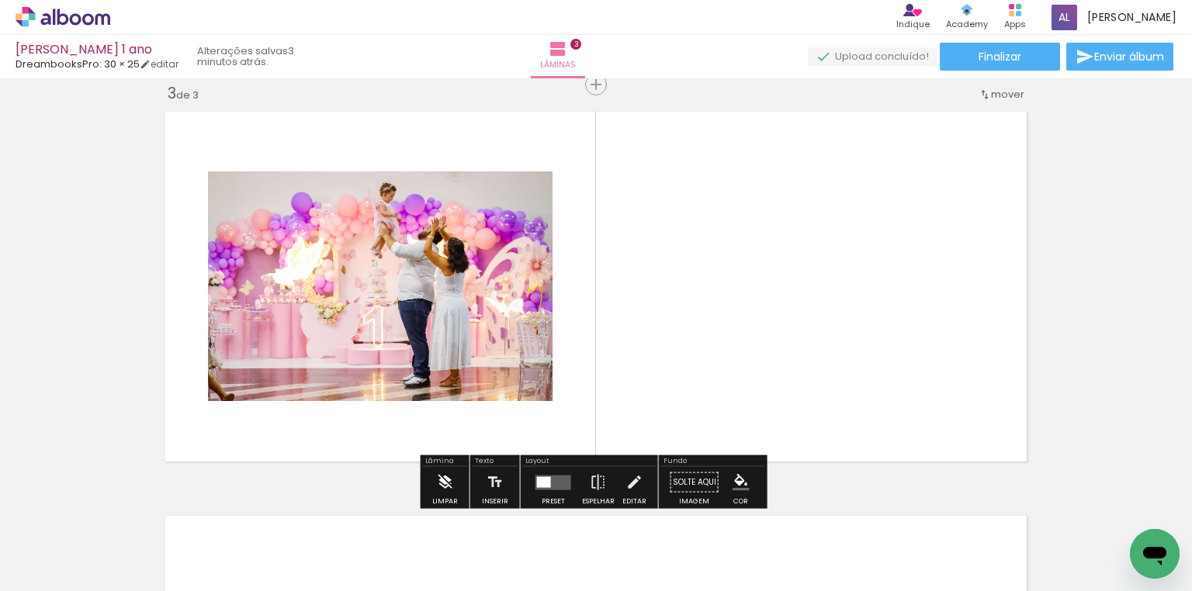
click at [446, 484] on iron-icon at bounding box center [444, 482] width 17 height 31
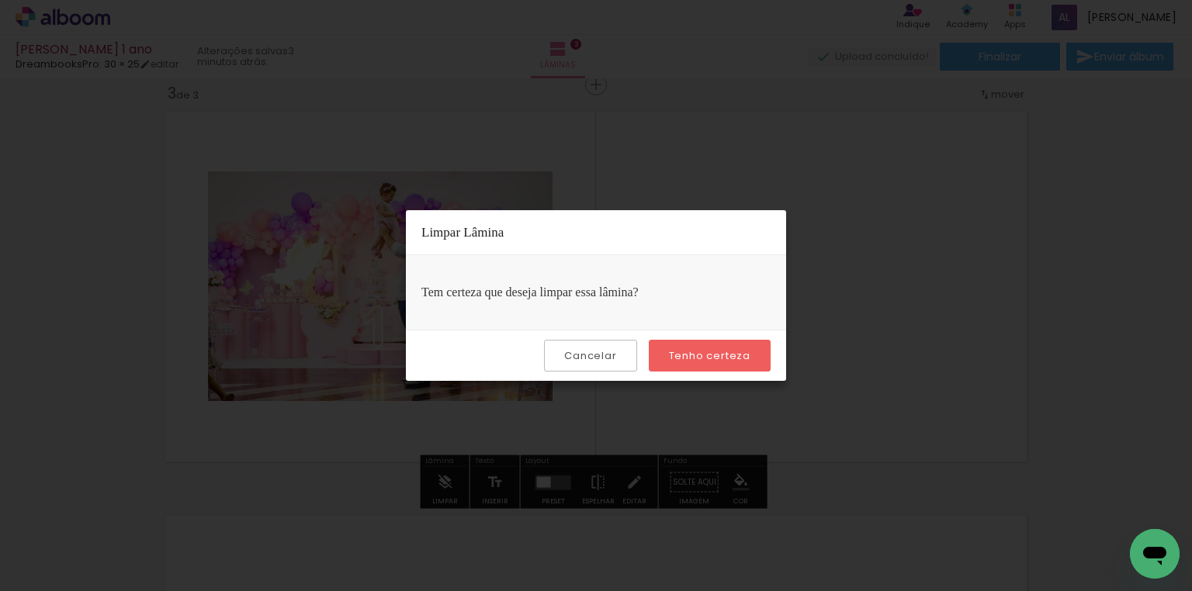
click at [0, 0] on slot "Tenho certeza" at bounding box center [0, 0] width 0 height 0
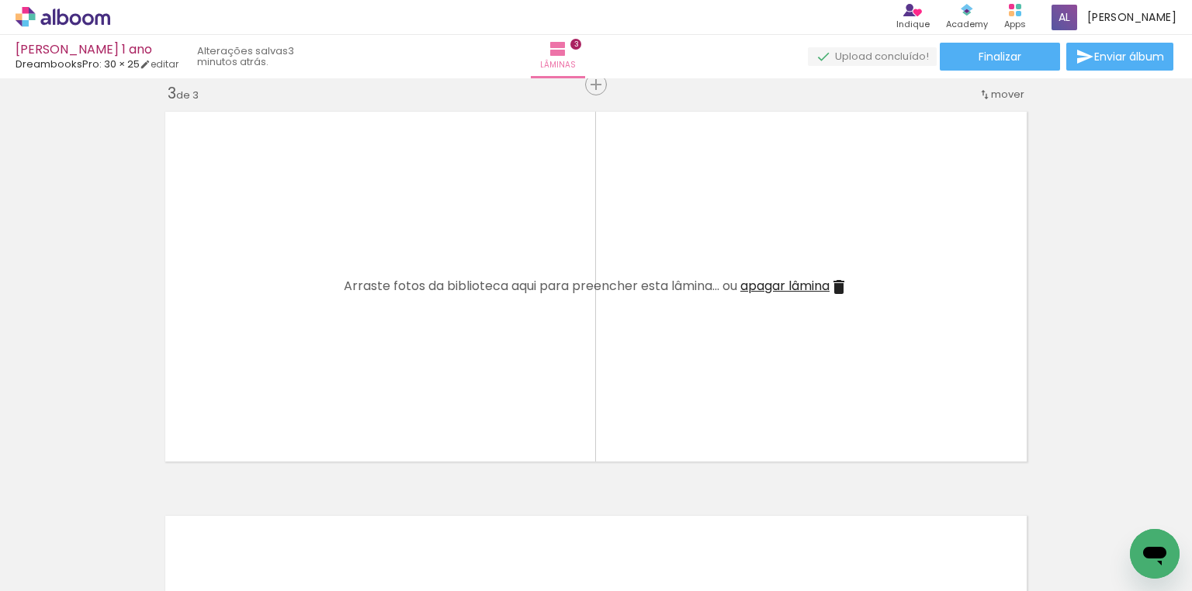
scroll to position [0, 1013]
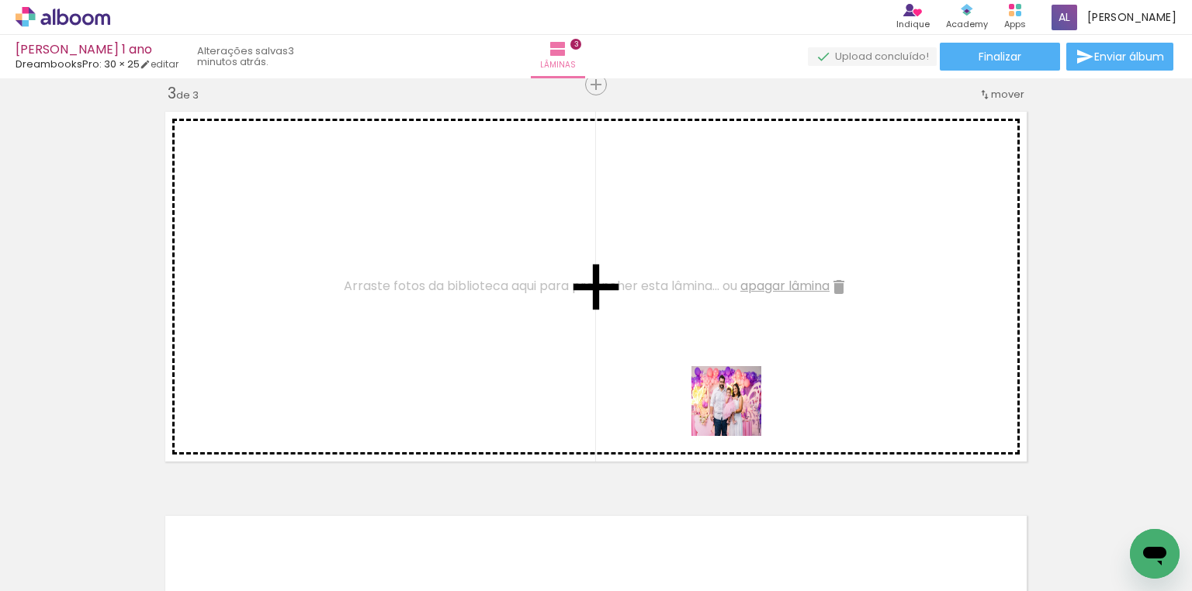
drag, startPoint x: 863, startPoint y: 534, endPoint x: 738, endPoint y: 413, distance: 174.0
click at [738, 413] on quentale-workspace at bounding box center [596, 295] width 1192 height 591
